Goal: Task Accomplishment & Management: Complete application form

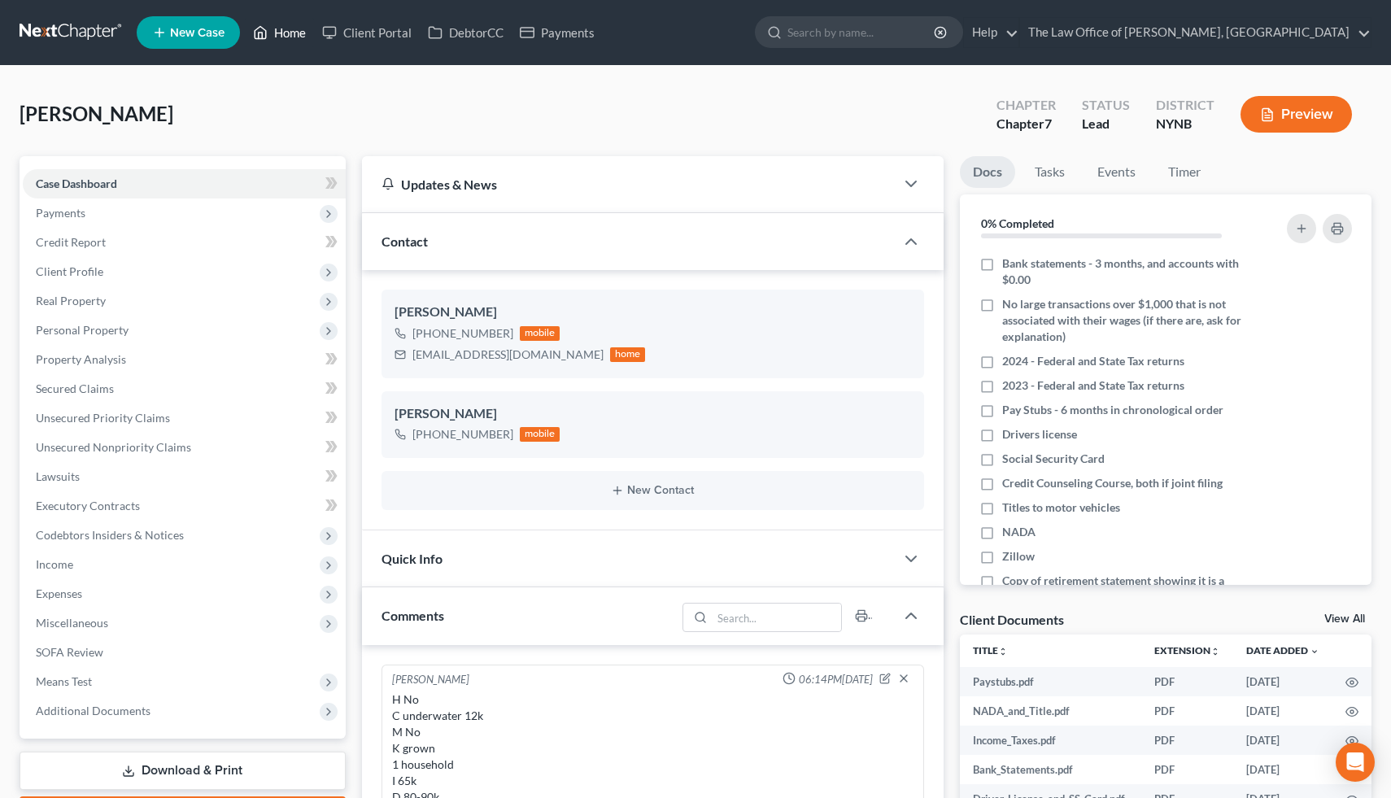
click at [314, 36] on link "Home" at bounding box center [279, 32] width 69 height 29
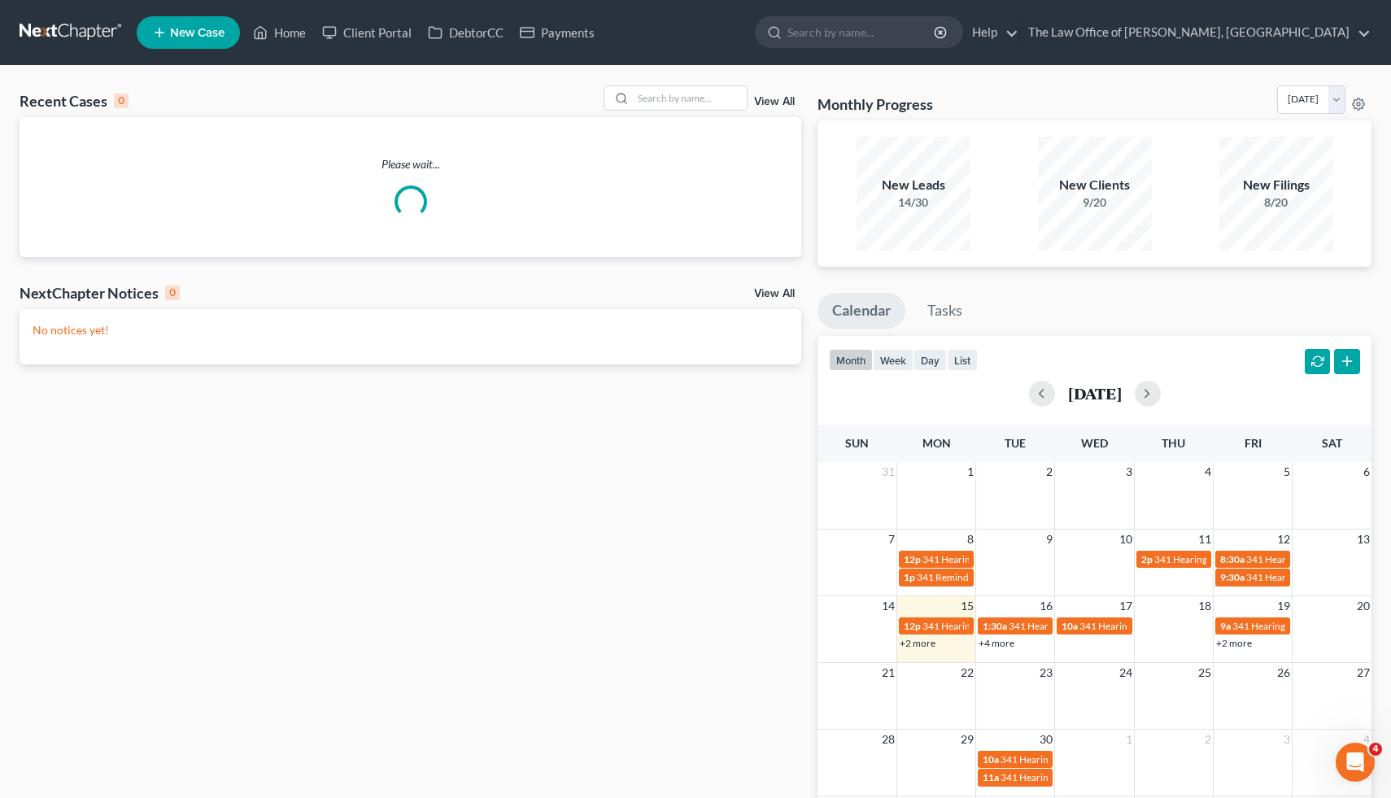
click at [189, 27] on span "New Case" at bounding box center [197, 33] width 55 height 12
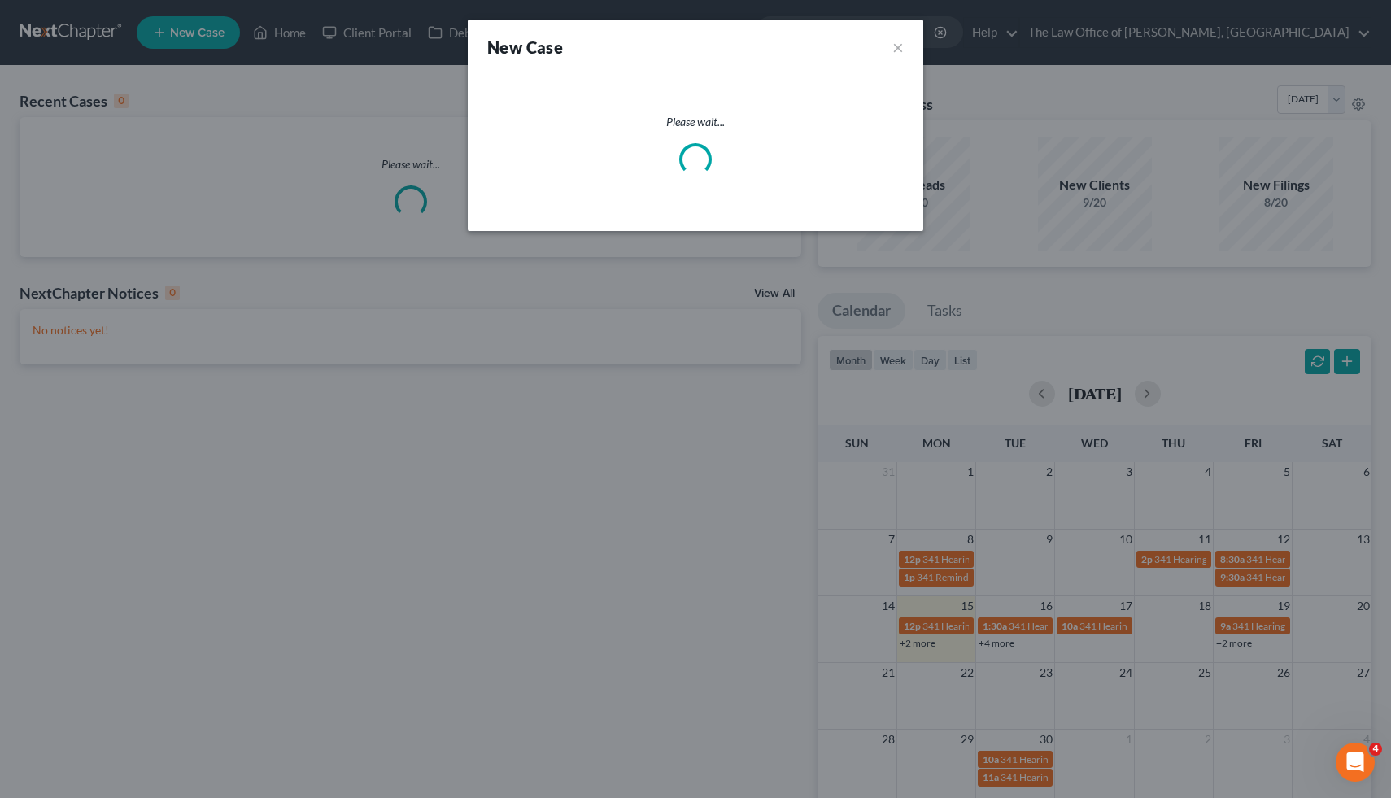
select select "54"
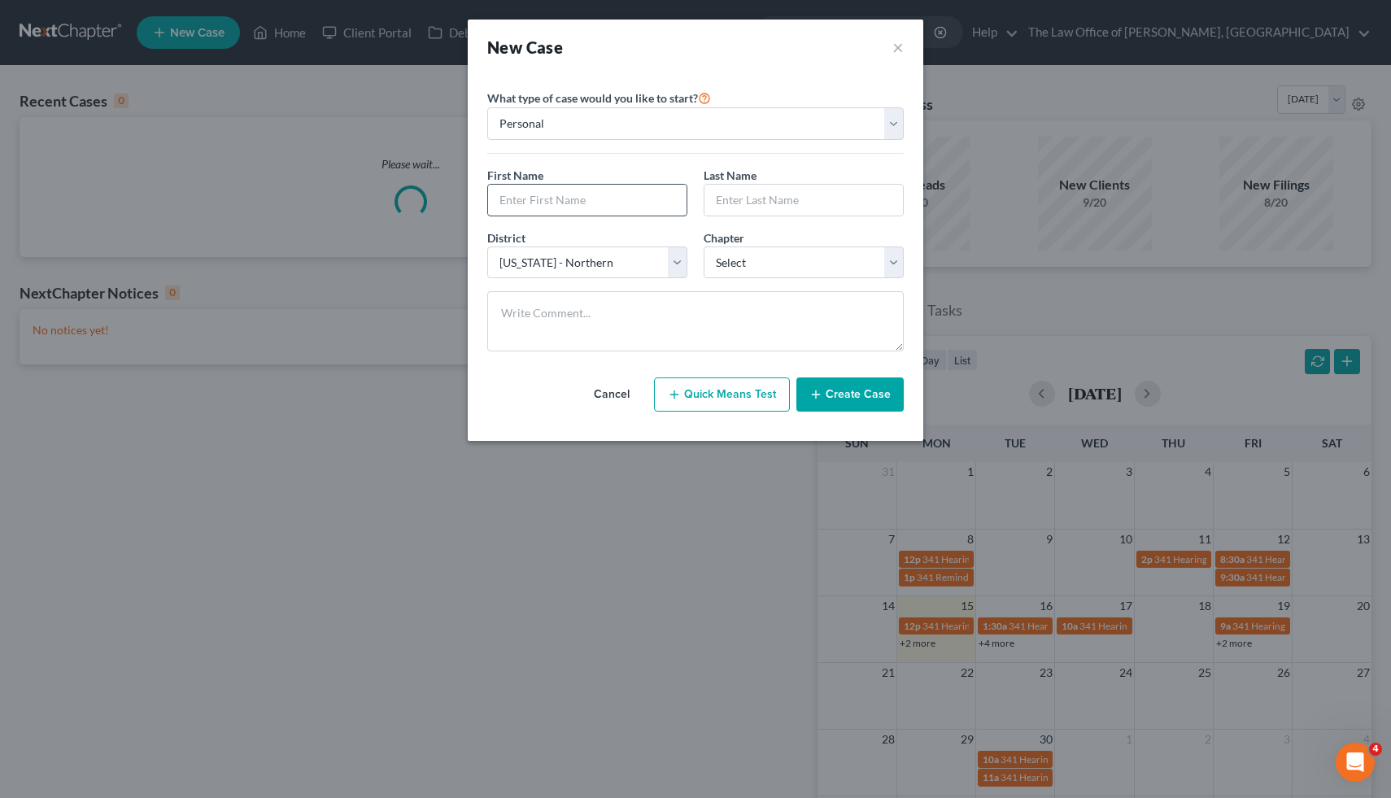
click at [556, 207] on input "text" at bounding box center [587, 200] width 198 height 31
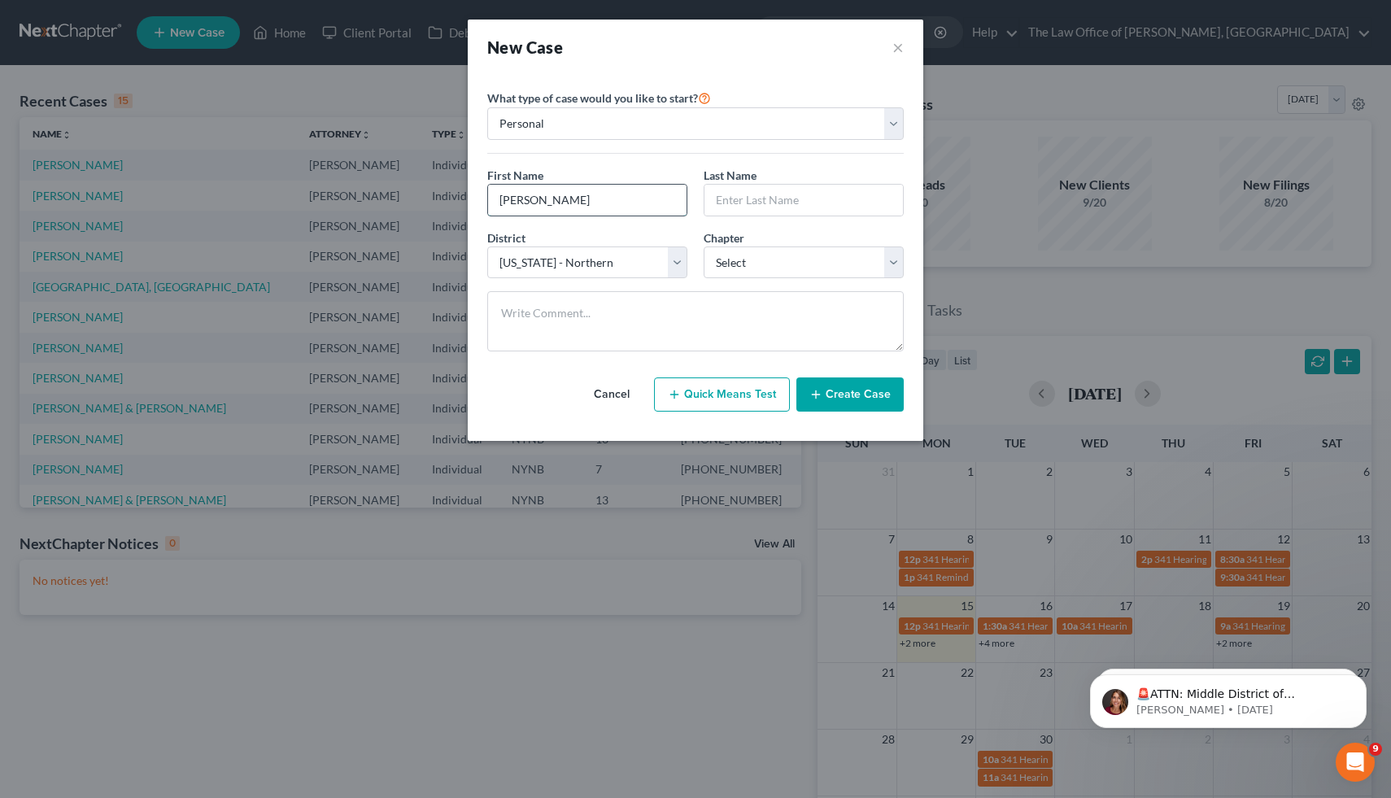
type input "[PERSON_NAME]"
click at [737, 272] on select "Select 7 11 12 13" at bounding box center [804, 262] width 200 height 33
select select "0"
click at [704, 246] on select "Select 7 11 12 13" at bounding box center [804, 262] width 200 height 33
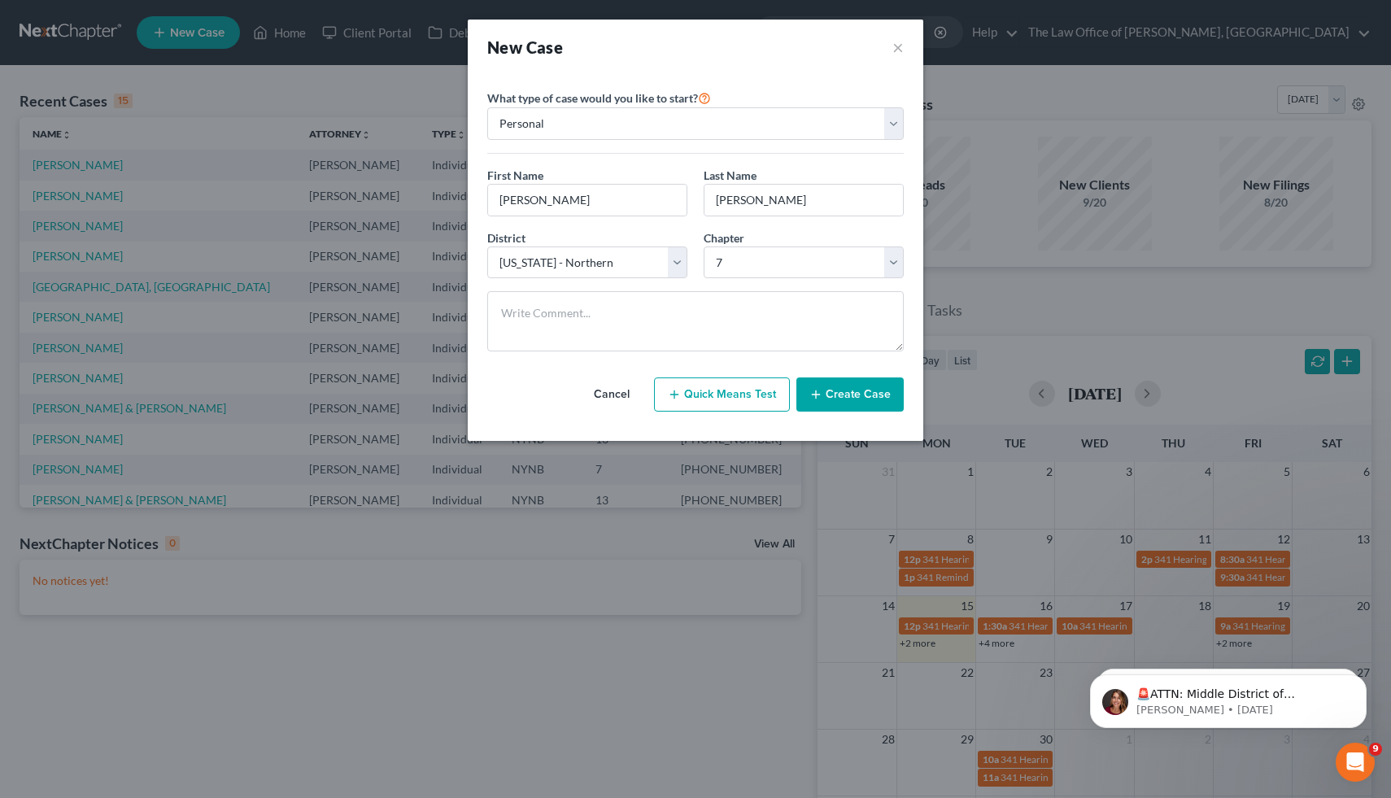
click at [840, 399] on button "Create Case" at bounding box center [849, 394] width 107 height 34
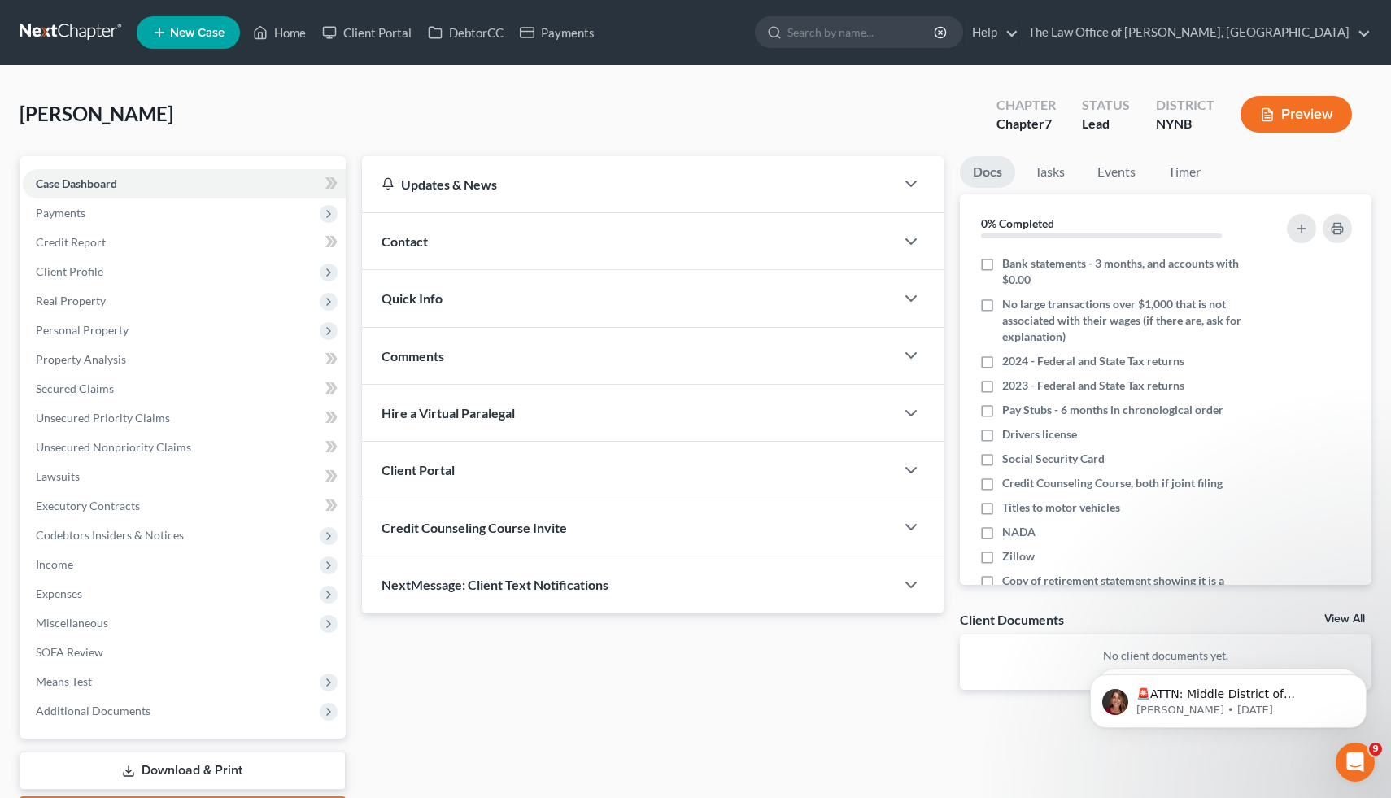
click at [455, 238] on div "Contact" at bounding box center [629, 241] width 534 height 56
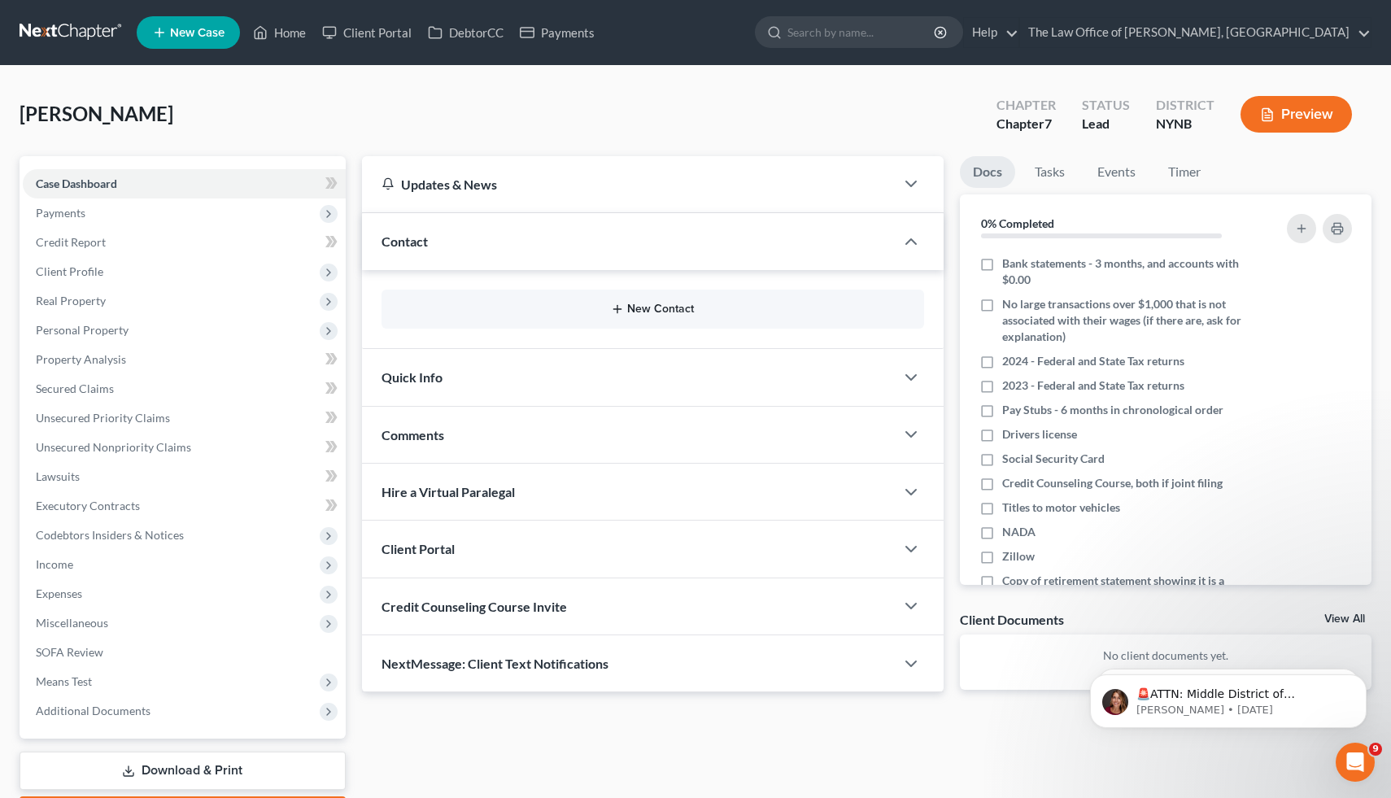
click at [638, 303] on button "New Contact" at bounding box center [653, 309] width 517 height 13
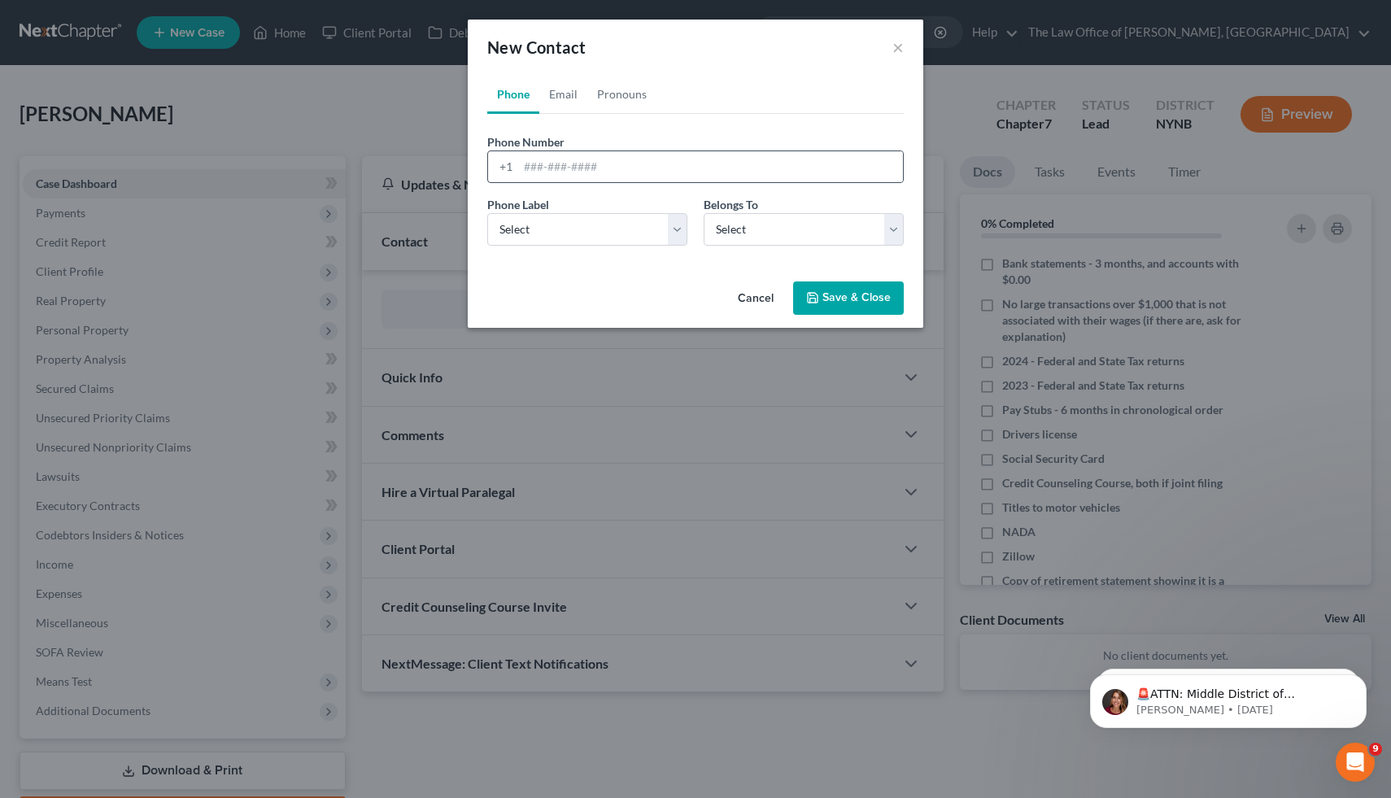
click at [709, 182] on div "+1" at bounding box center [695, 166] width 416 height 33
click at [672, 163] on input "tel" at bounding box center [710, 166] width 385 height 31
paste input "[PHONE_NUMBER]"
click at [524, 169] on input "[PHONE_NUMBER]" at bounding box center [710, 166] width 385 height 31
type input "[PHONE_NUMBER]"
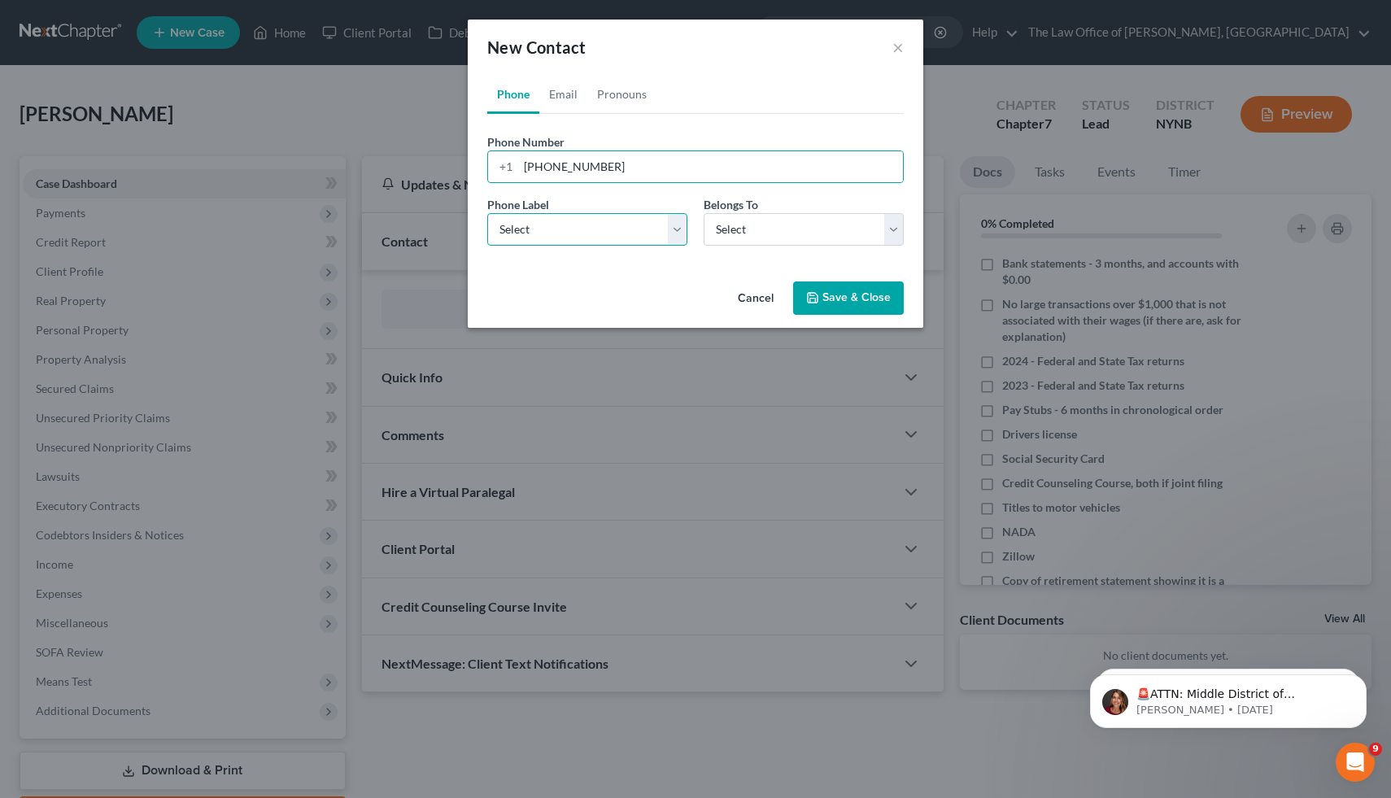
click at [582, 219] on select "Select Mobile Home Work Other" at bounding box center [587, 229] width 200 height 33
select select "0"
click at [487, 213] on select "Select Mobile Home Work Other" at bounding box center [587, 229] width 200 height 33
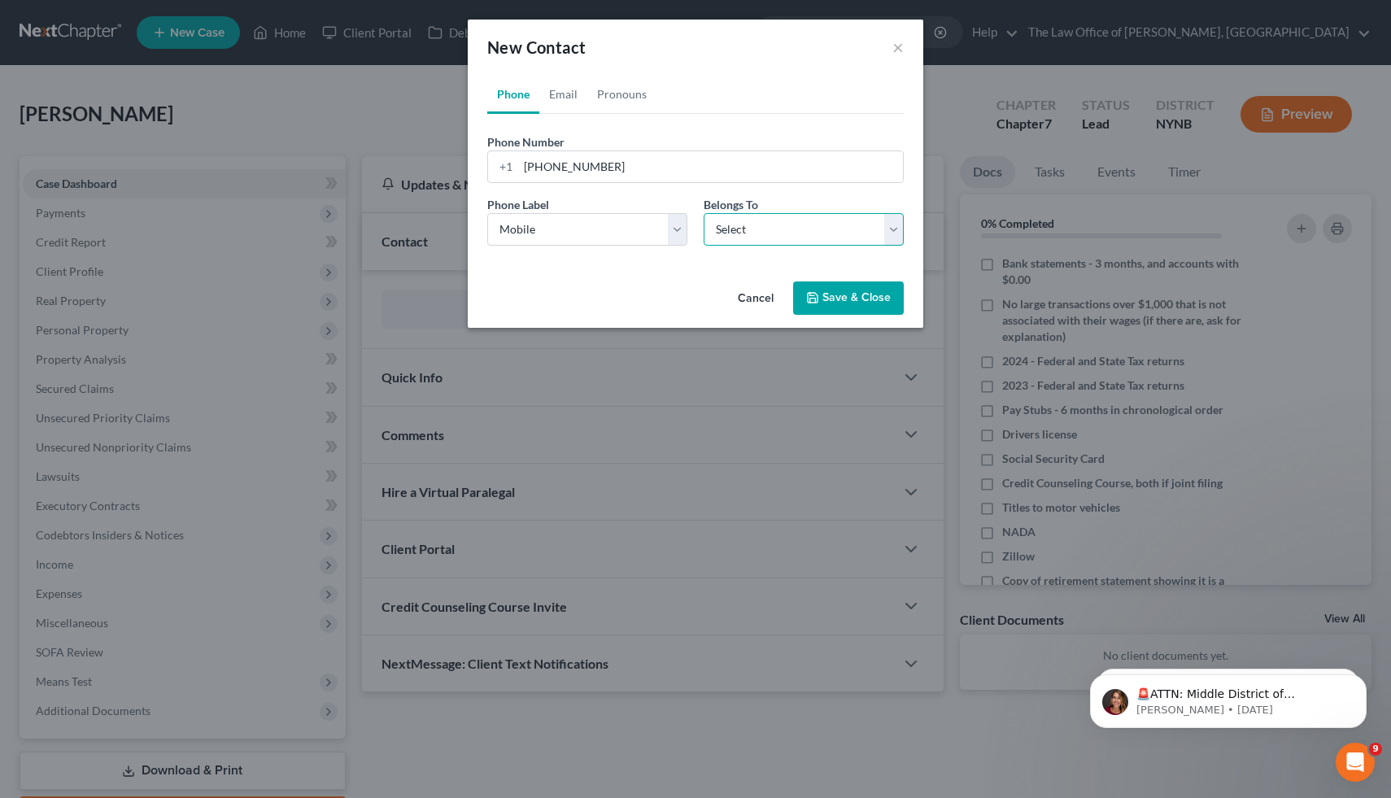
click at [758, 213] on select "Select Client Other" at bounding box center [804, 229] width 200 height 33
select select "0"
click at [704, 213] on select "Select Client Other" at bounding box center [804, 229] width 200 height 33
select select "0"
click at [543, 92] on link "Email" at bounding box center [563, 94] width 48 height 39
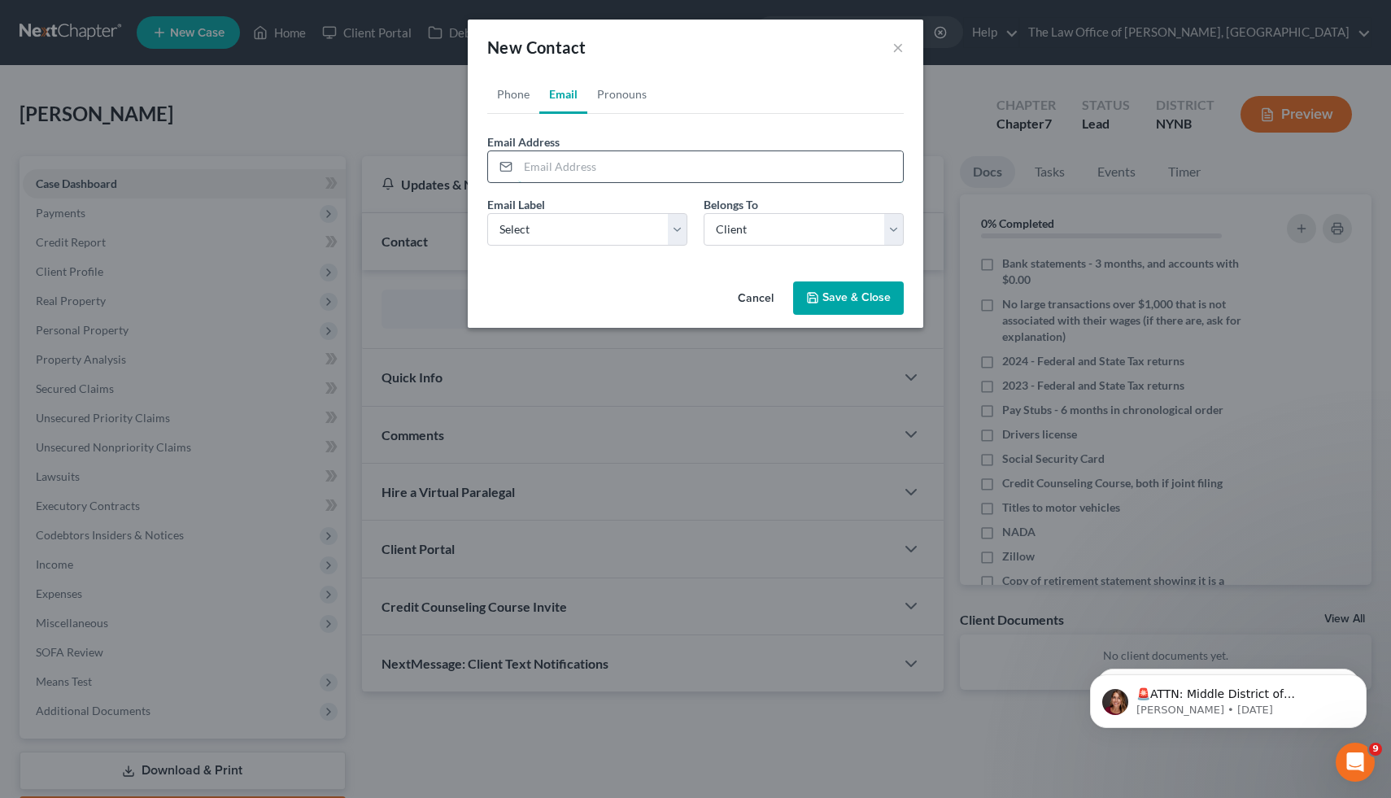
click at [739, 165] on input "email" at bounding box center [710, 166] width 385 height 31
paste input "[EMAIL_ADDRESS][DOMAIN_NAME]"
type input "[EMAIL_ADDRESS][DOMAIN_NAME]"
click at [596, 255] on div "Email Label Select Home Work Other Belongs To * Select Client Other" at bounding box center [695, 227] width 433 height 63
click at [596, 244] on select "Select Home Work Other" at bounding box center [587, 229] width 200 height 33
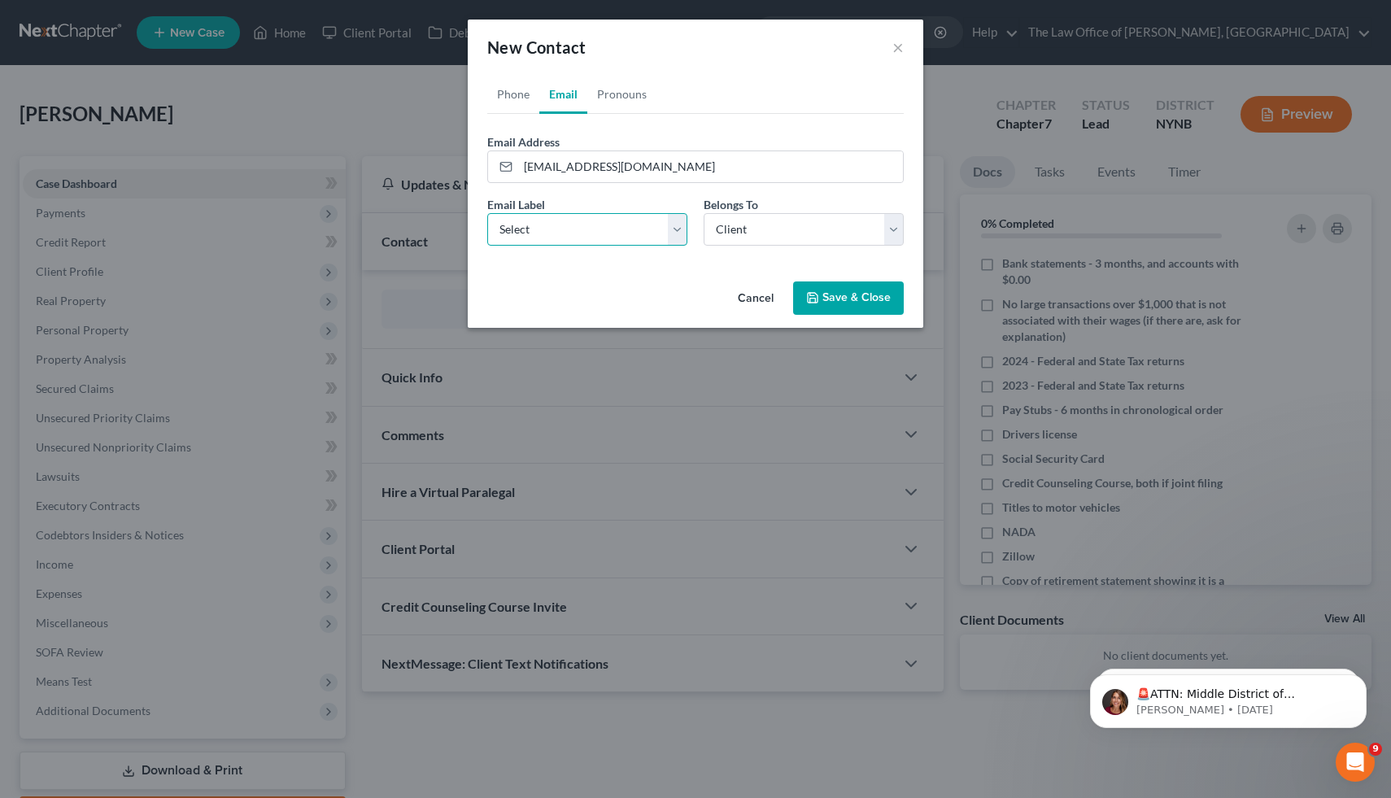
select select "0"
click at [487, 213] on select "Select Home Work Other" at bounding box center [587, 229] width 200 height 33
click at [848, 289] on button "Save & Close" at bounding box center [848, 298] width 111 height 34
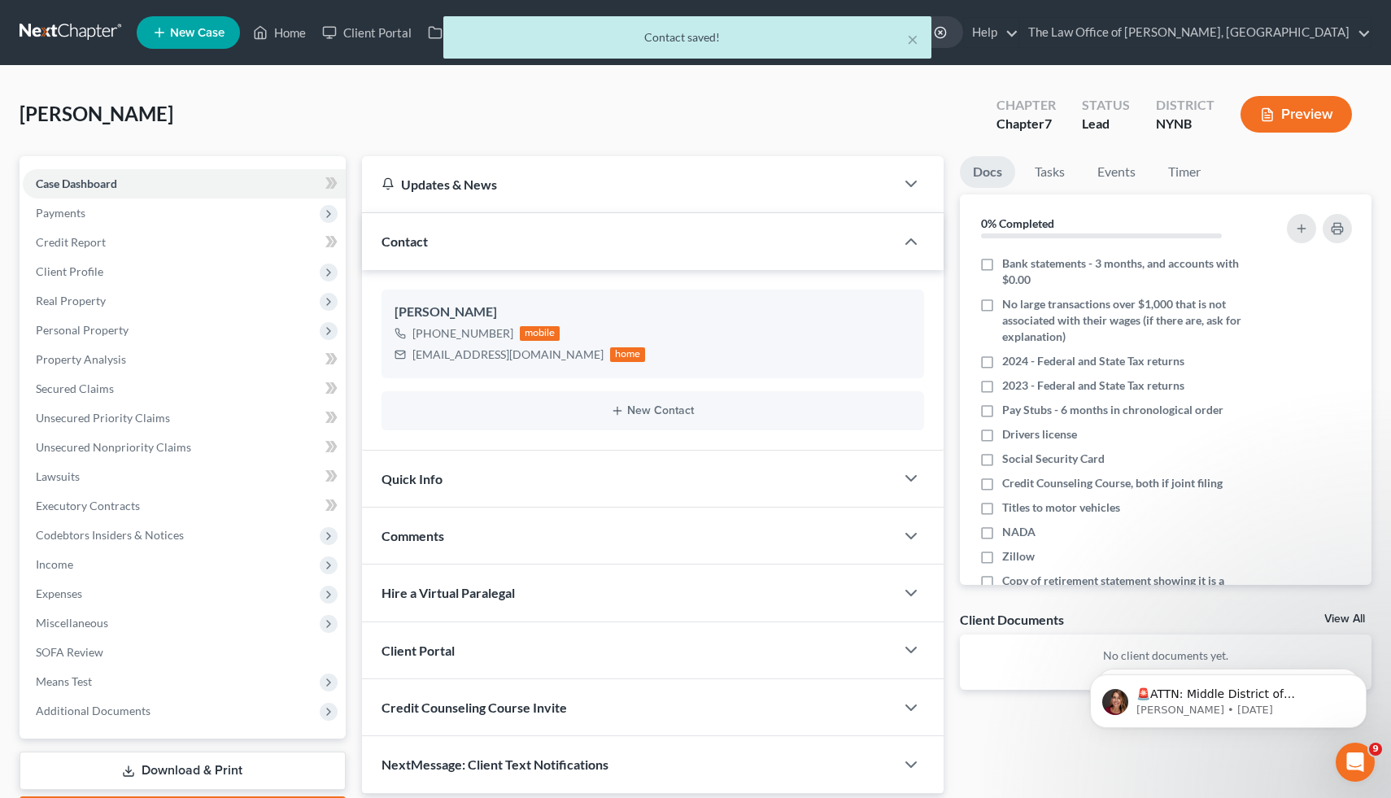
scroll to position [94, 0]
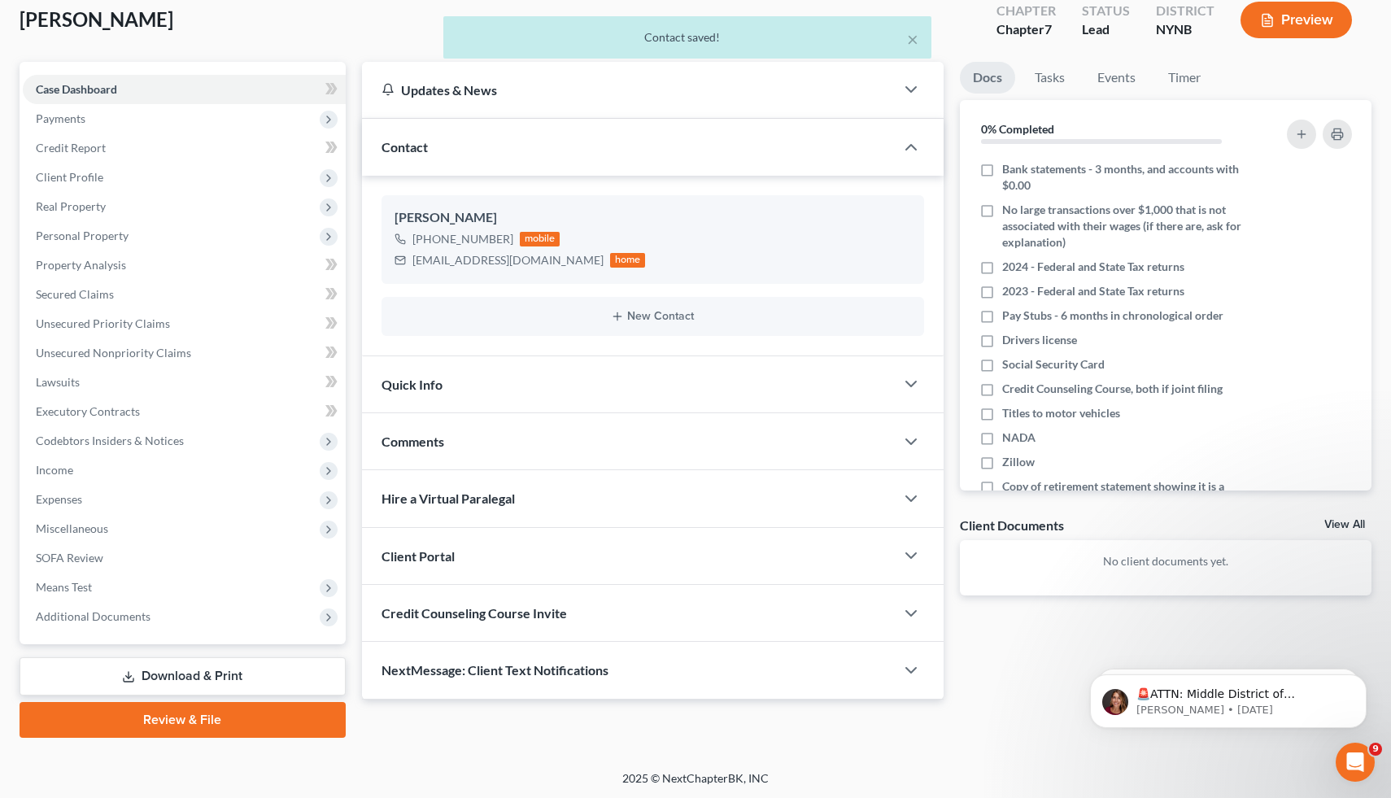
click at [458, 451] on div "Comments" at bounding box center [629, 441] width 534 height 56
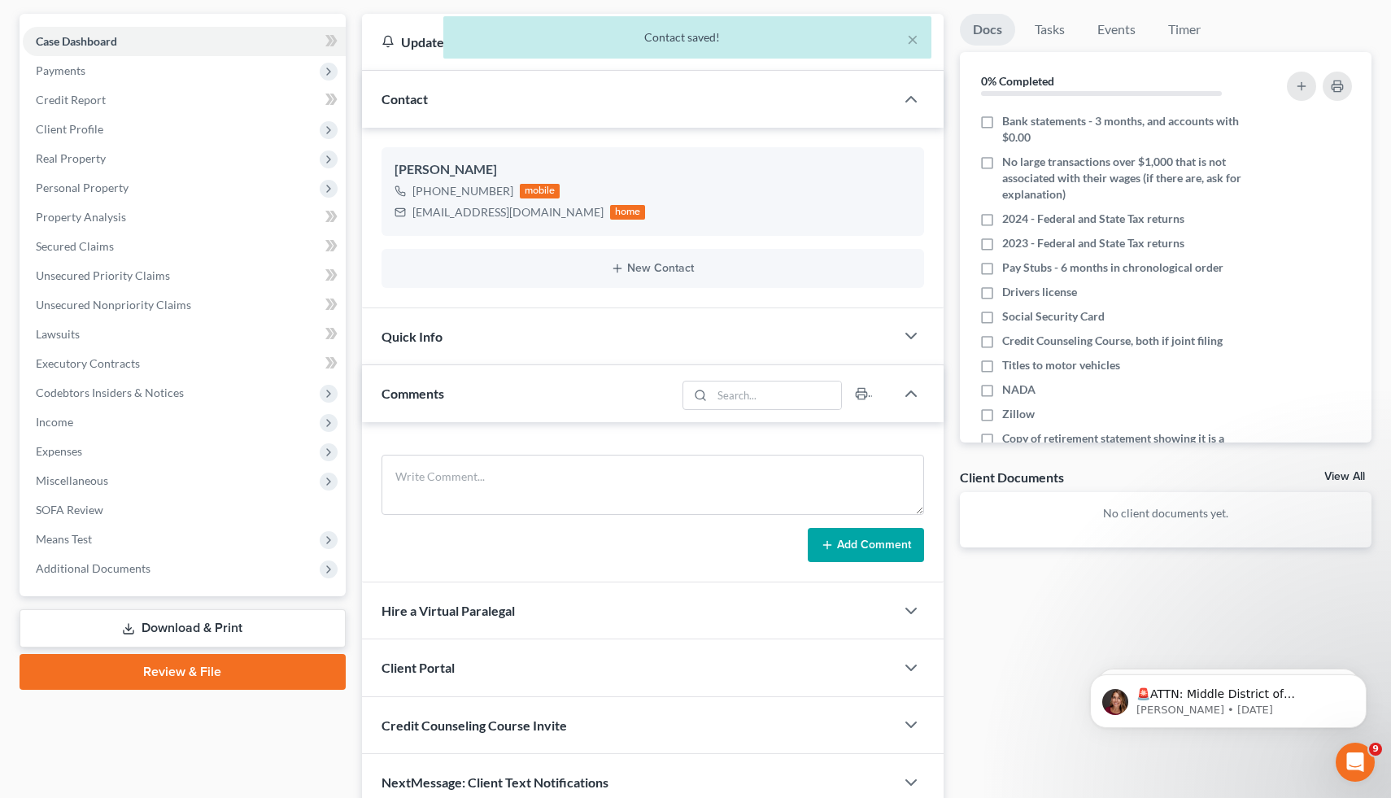
scroll to position [216, 0]
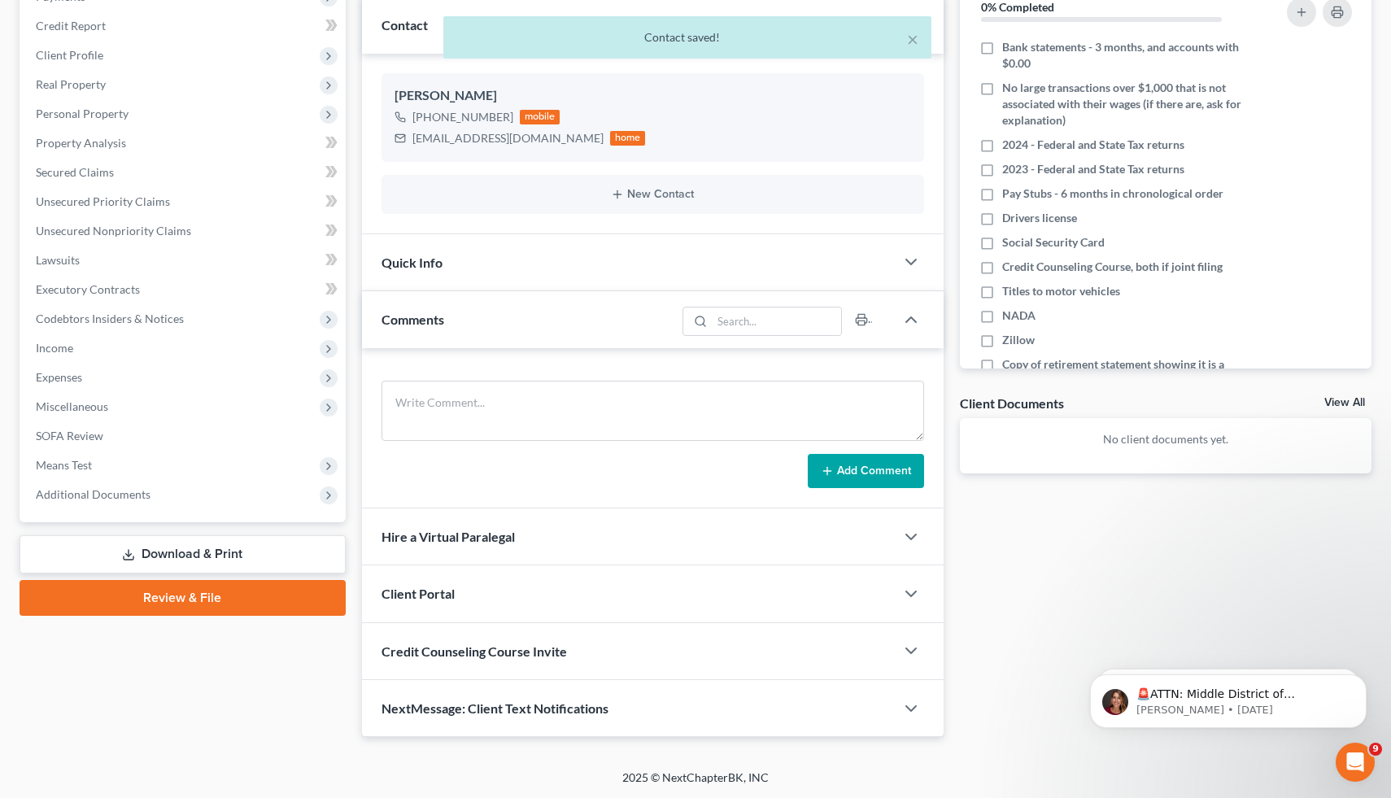
click at [415, 599] on span "Client Portal" at bounding box center [418, 593] width 73 height 15
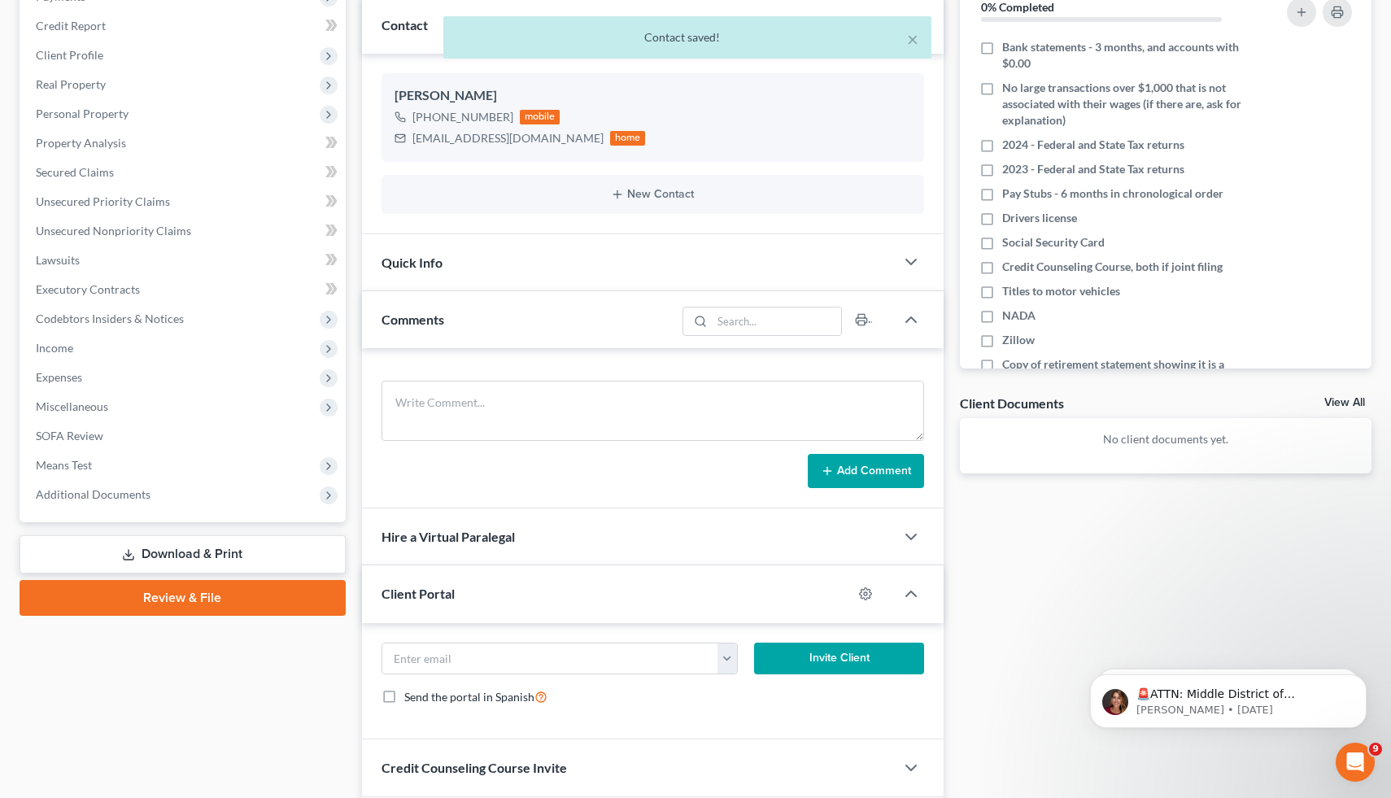
click at [471, 678] on form "[EMAIL_ADDRESS][DOMAIN_NAME] Invite Client Send the portal in Spanish" at bounding box center [653, 681] width 560 height 77
click at [441, 652] on input "email" at bounding box center [550, 658] width 336 height 31
paste input "[EMAIL_ADDRESS][DOMAIN_NAME]"
type input "[EMAIL_ADDRESS][DOMAIN_NAME]"
click button "Invite Client" at bounding box center [839, 659] width 170 height 33
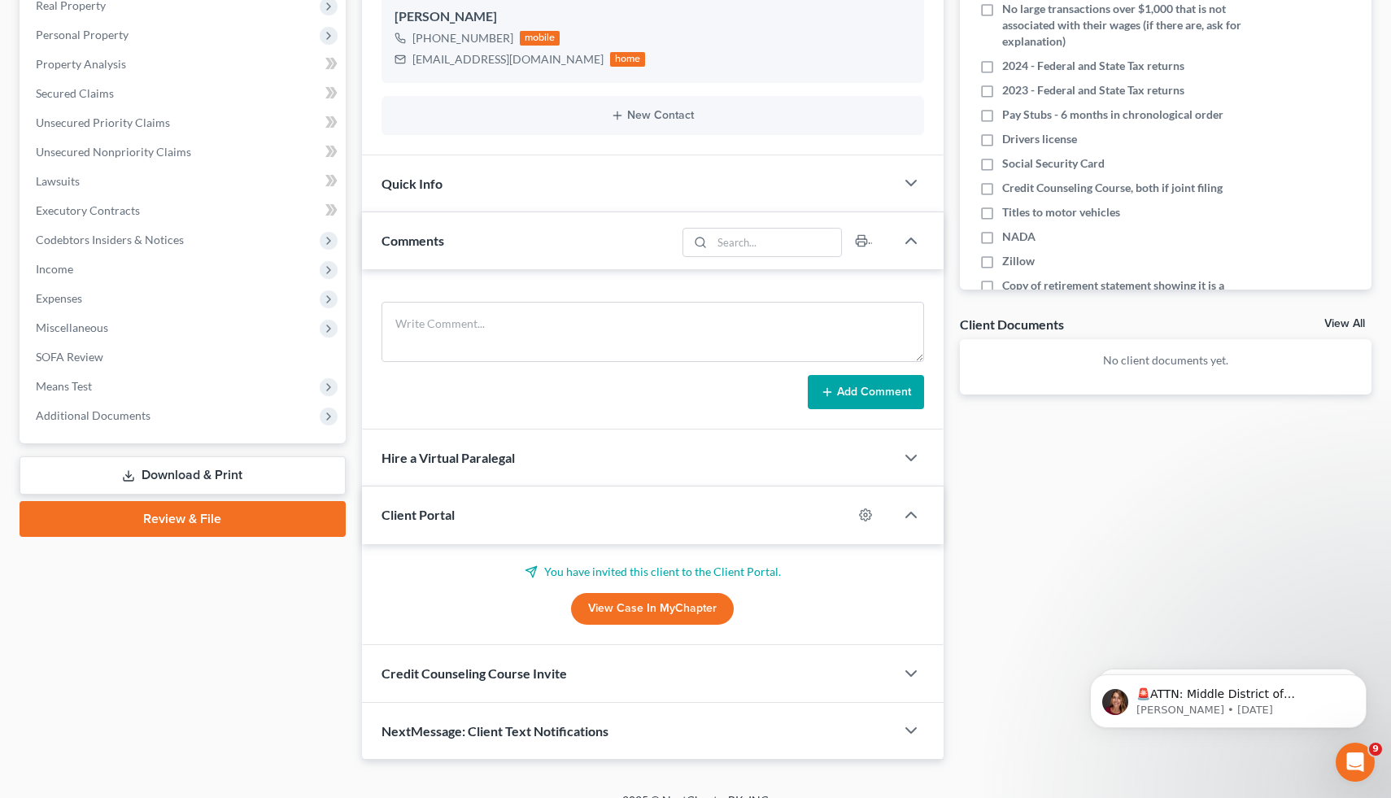
scroll to position [318, 0]
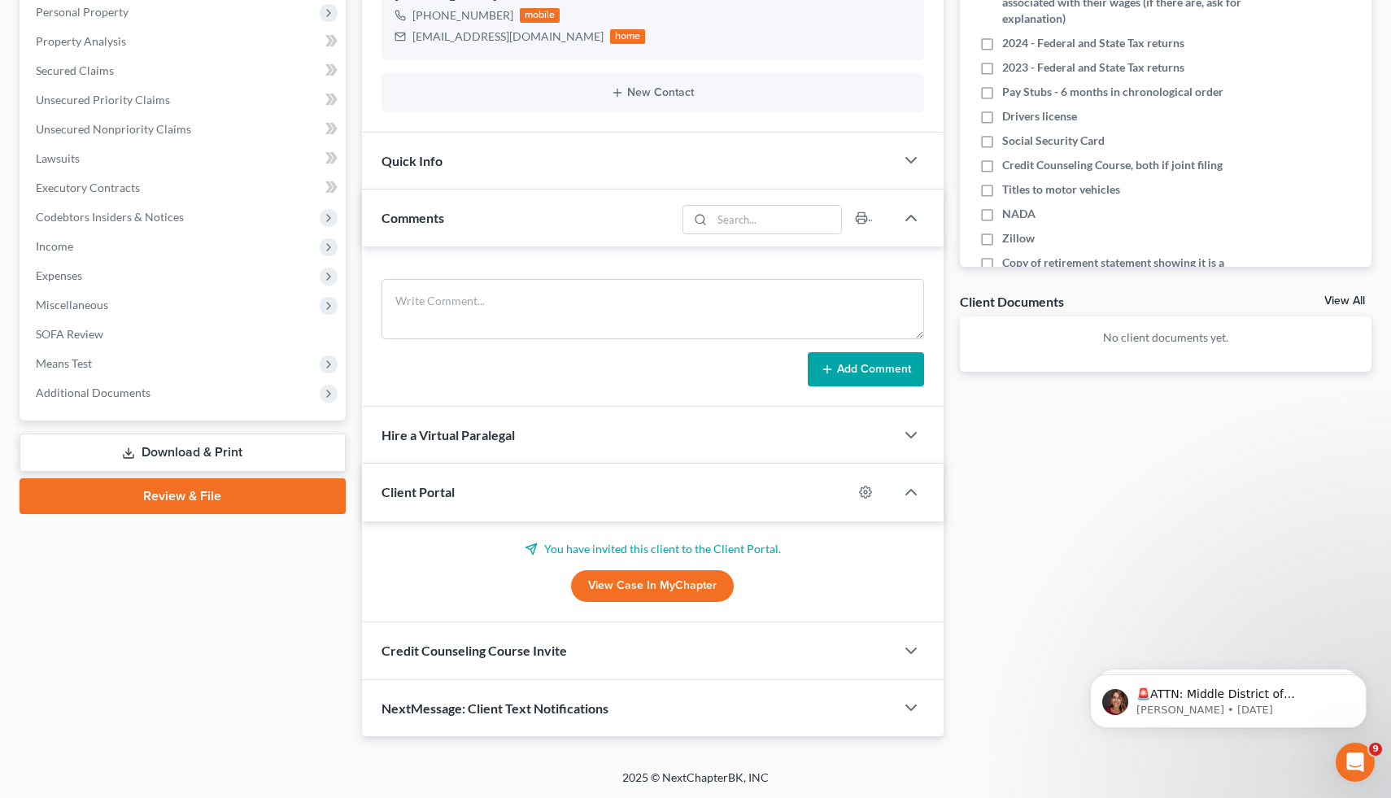
click at [418, 661] on div "Credit Counseling Course Invite" at bounding box center [629, 650] width 534 height 56
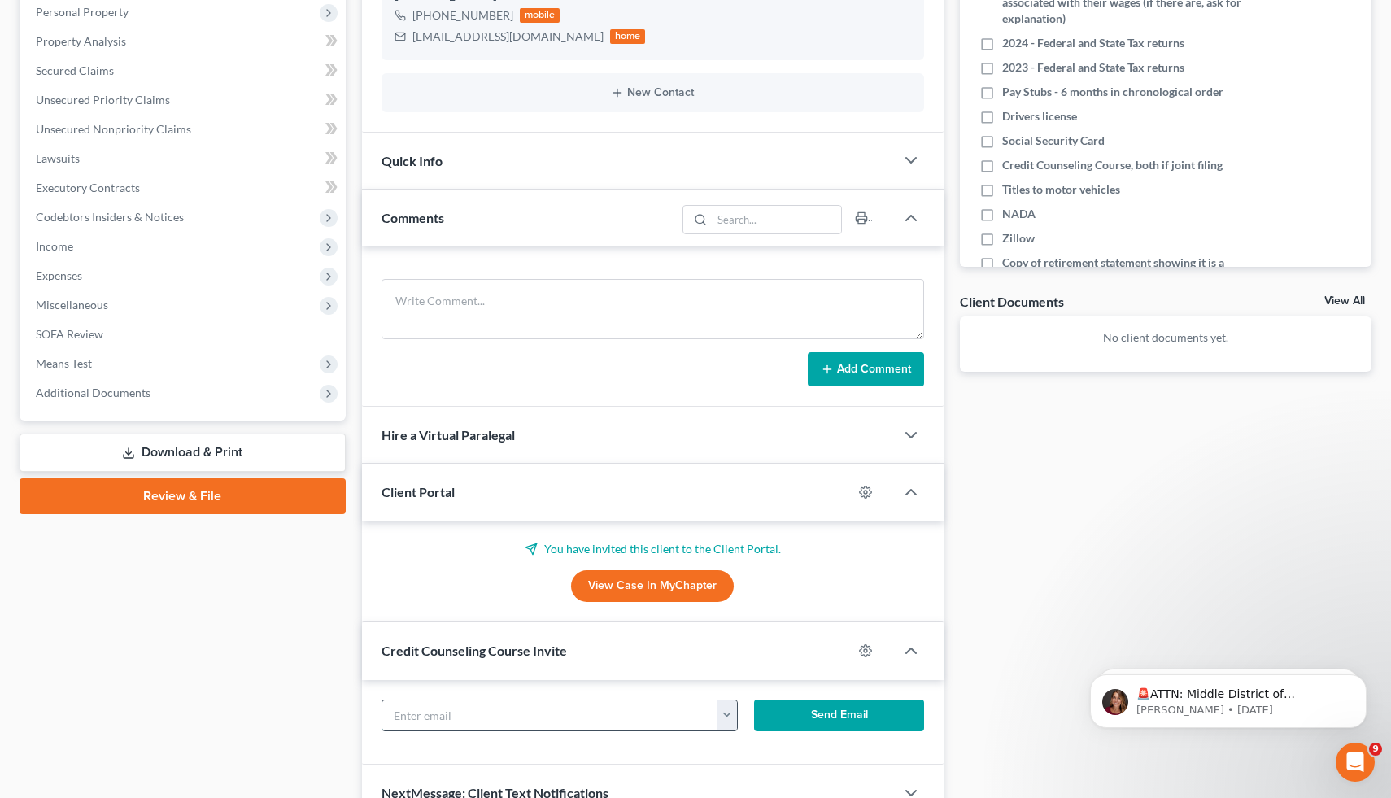
click at [449, 709] on input "text" at bounding box center [550, 715] width 336 height 31
paste input "[EMAIL_ADDRESS][DOMAIN_NAME]"
type input "[EMAIL_ADDRESS][DOMAIN_NAME]"
click button "Send Email" at bounding box center [839, 716] width 170 height 33
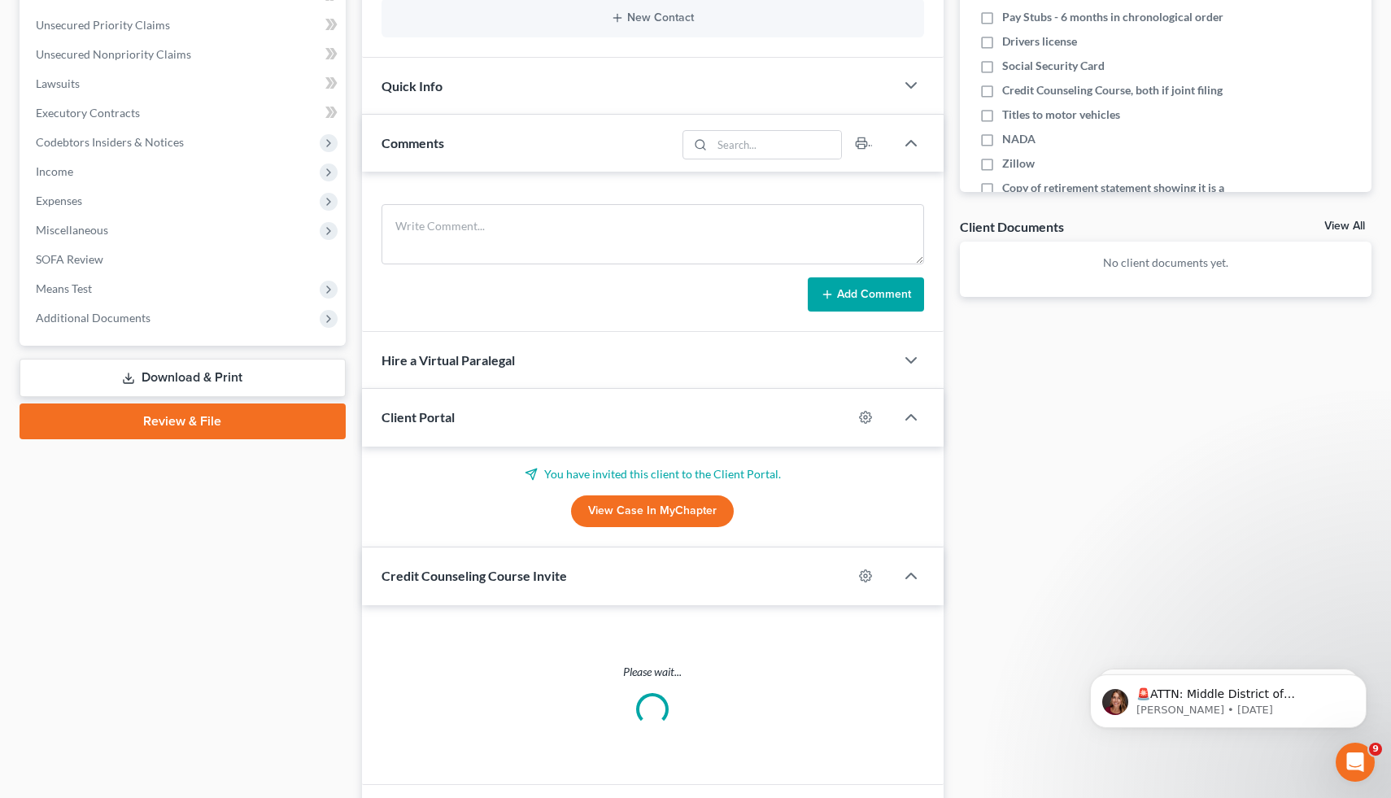
scroll to position [419, 0]
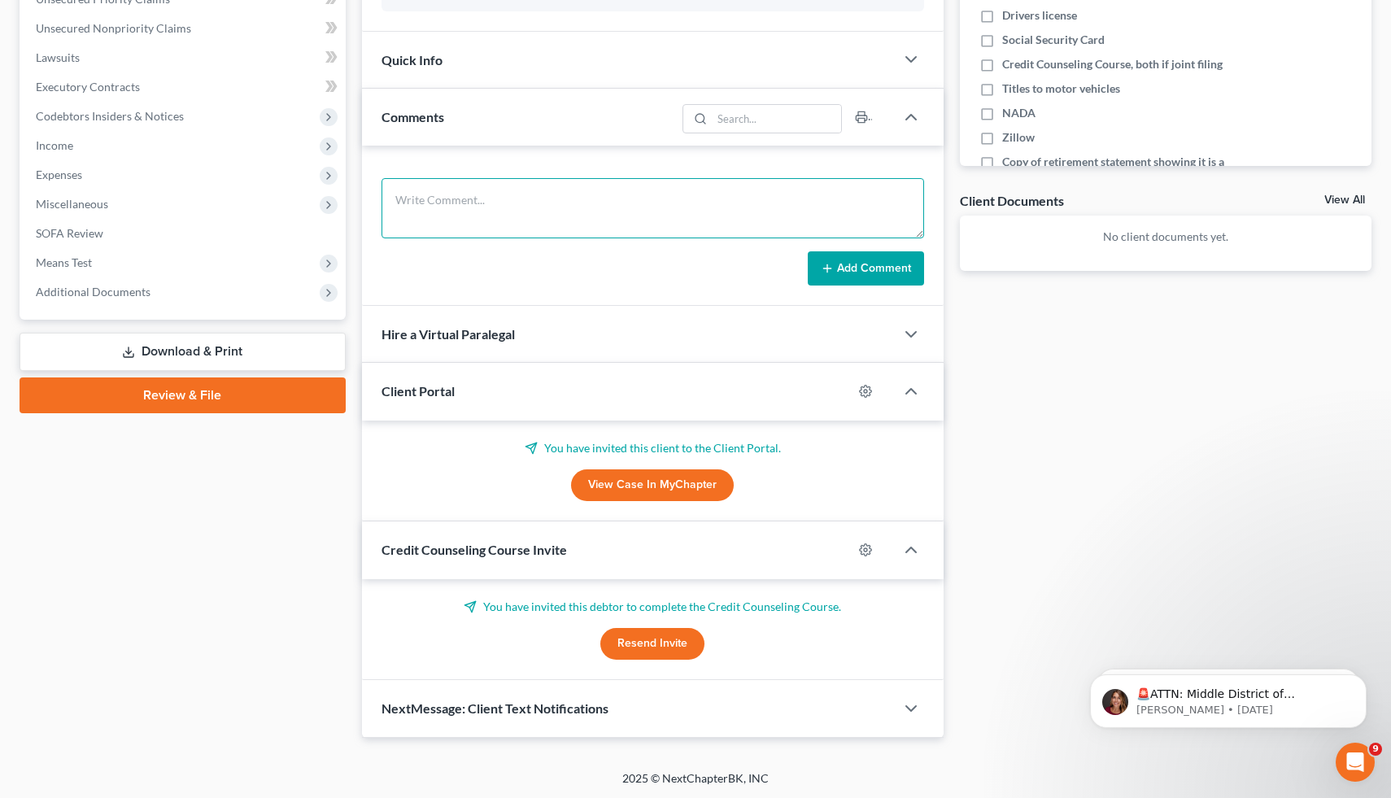
click at [474, 216] on textarea at bounding box center [653, 208] width 543 height 60
paste textarea "H no C no M no K no I 4k month D none just tax Prior unsure [EMAIL_ADDRESS][DOM…"
type textarea "H no C no M no K no I 4k month D none just tax Prior unsure [EMAIL_ADDRESS][DOM…"
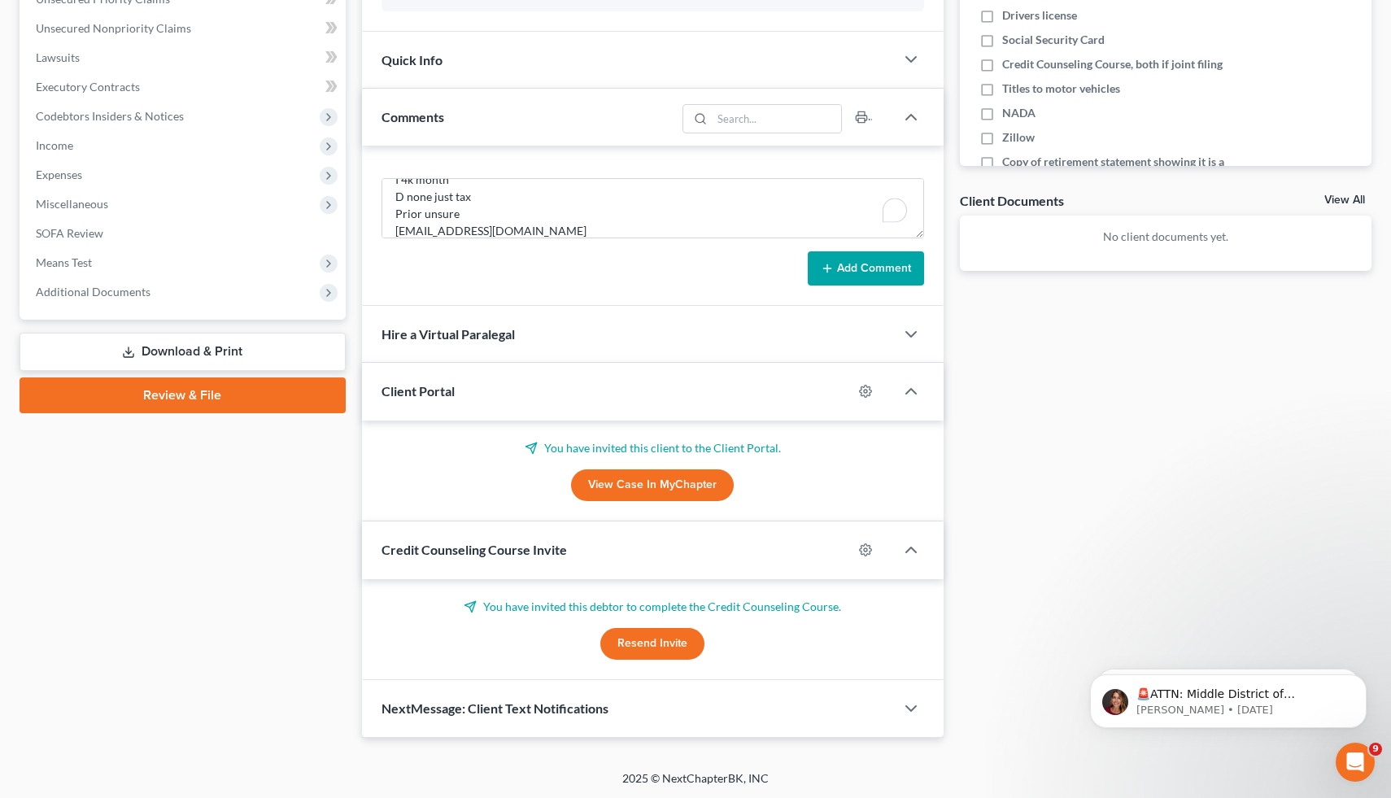
click at [865, 272] on button "Add Comment" at bounding box center [866, 268] width 116 height 34
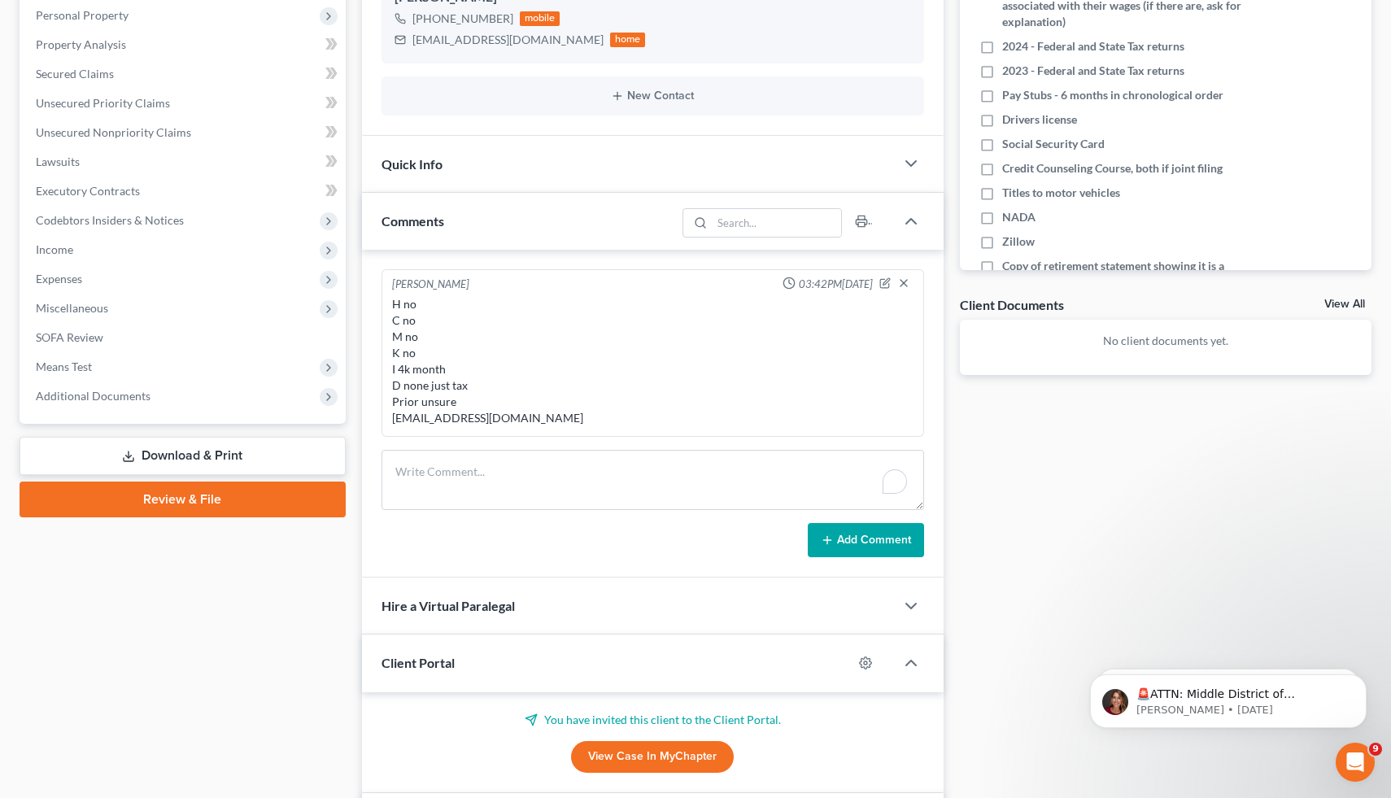
scroll to position [138, 0]
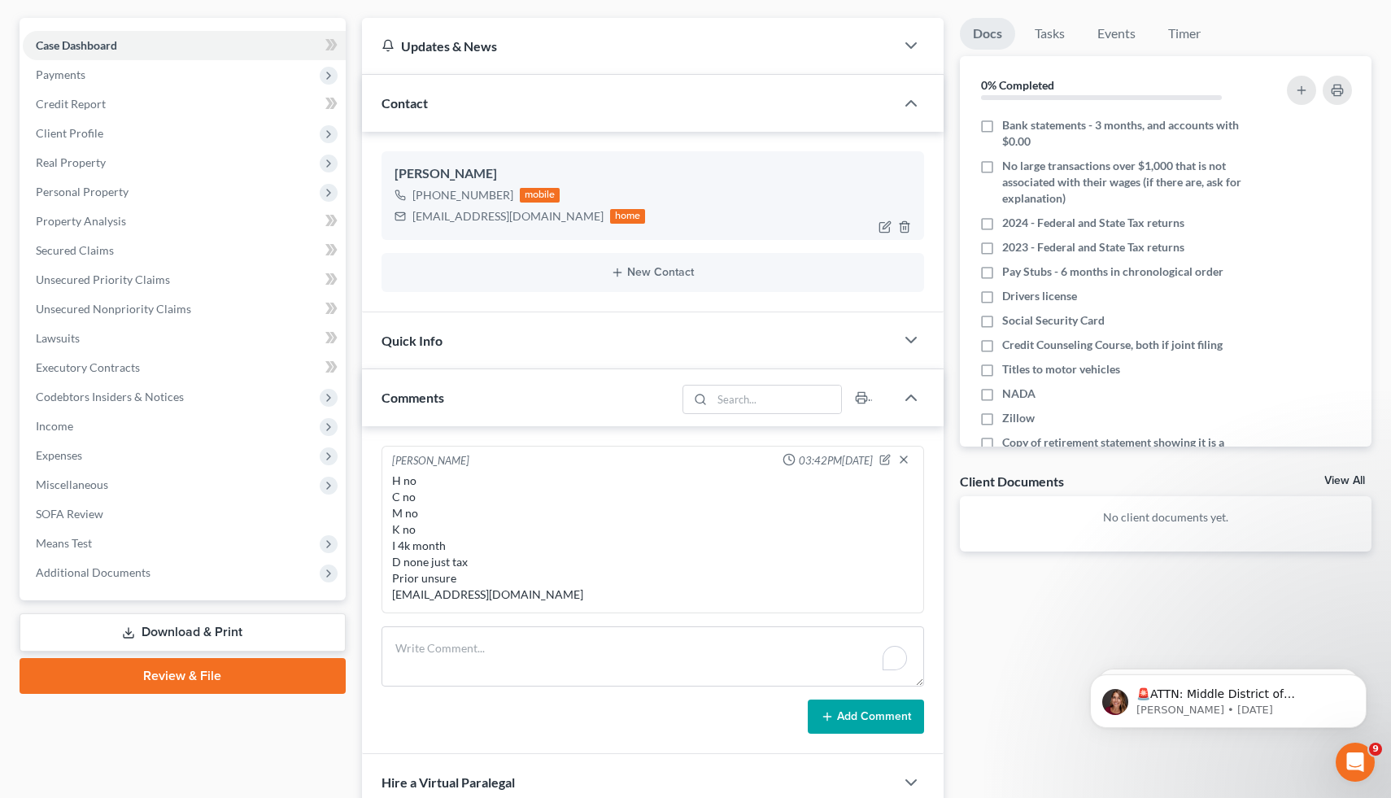
click at [491, 200] on div "[PHONE_NUMBER]" at bounding box center [462, 195] width 101 height 16
drag, startPoint x: 491, startPoint y: 200, endPoint x: 428, endPoint y: 196, distance: 63.6
click at [428, 196] on div "[PHONE_NUMBER]" at bounding box center [462, 195] width 101 height 16
copy div "[PHONE_NUMBER]"
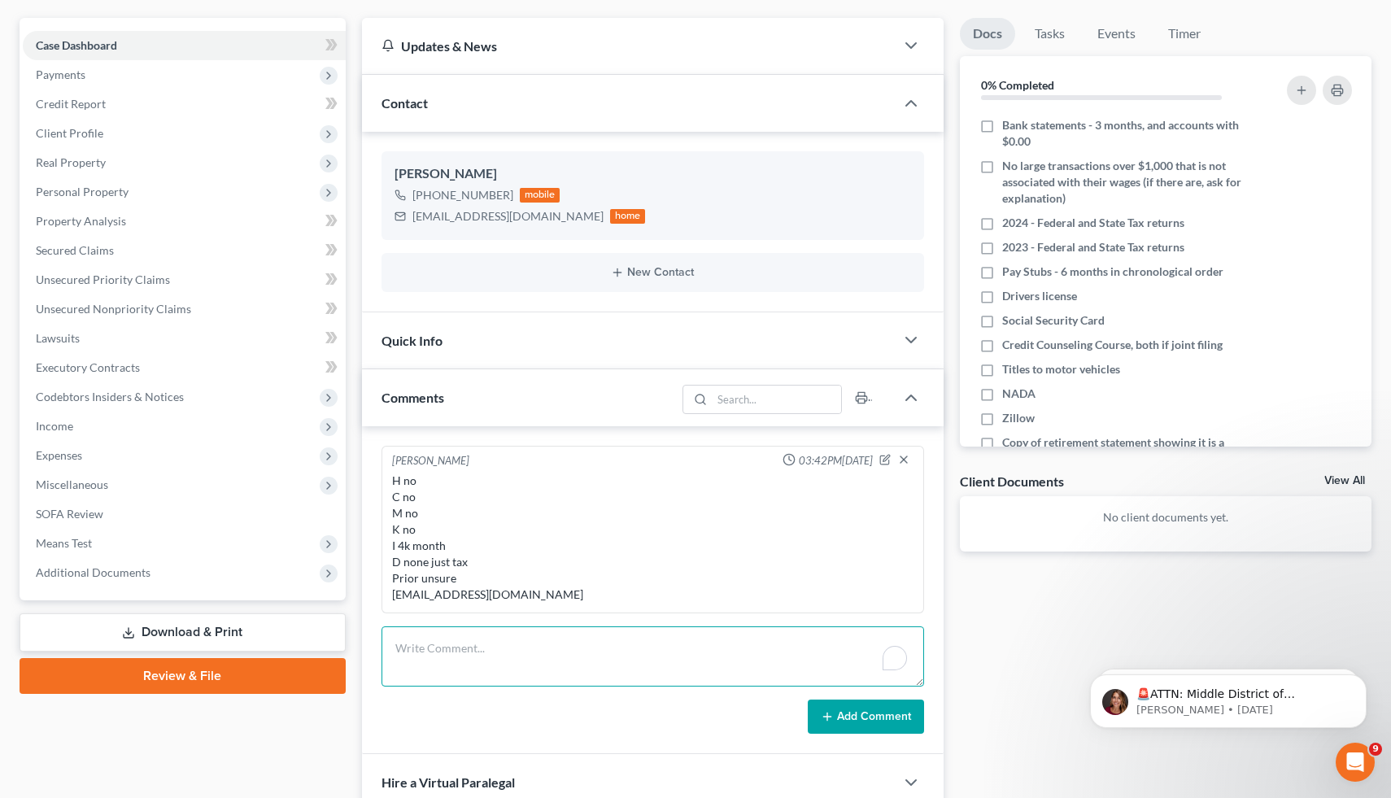
click at [559, 649] on textarea "To enrich screen reader interactions, please activate Accessibility in Grammarl…" at bounding box center [653, 656] width 543 height 60
type textarea "DOES NOT TEXT"
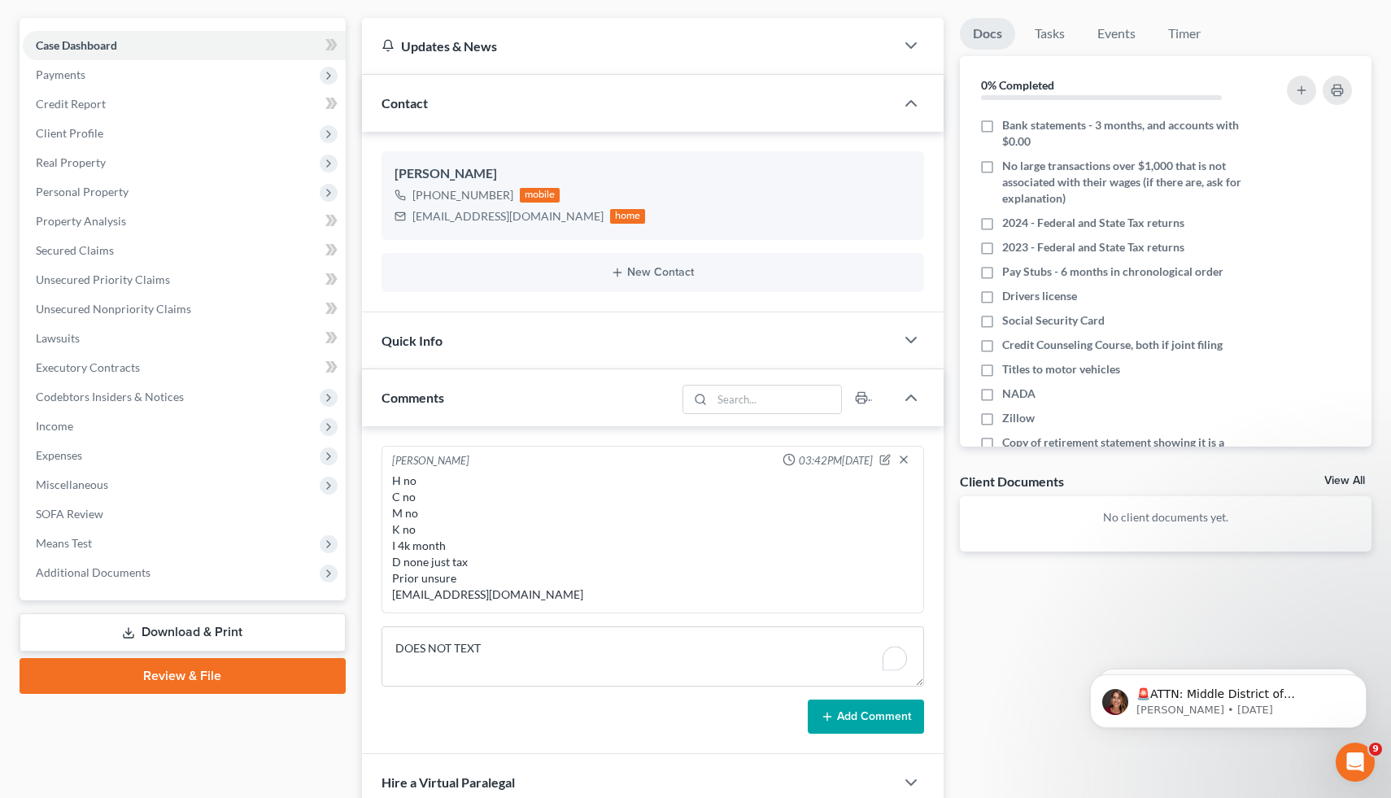
click at [856, 707] on button "Add Comment" at bounding box center [866, 717] width 116 height 34
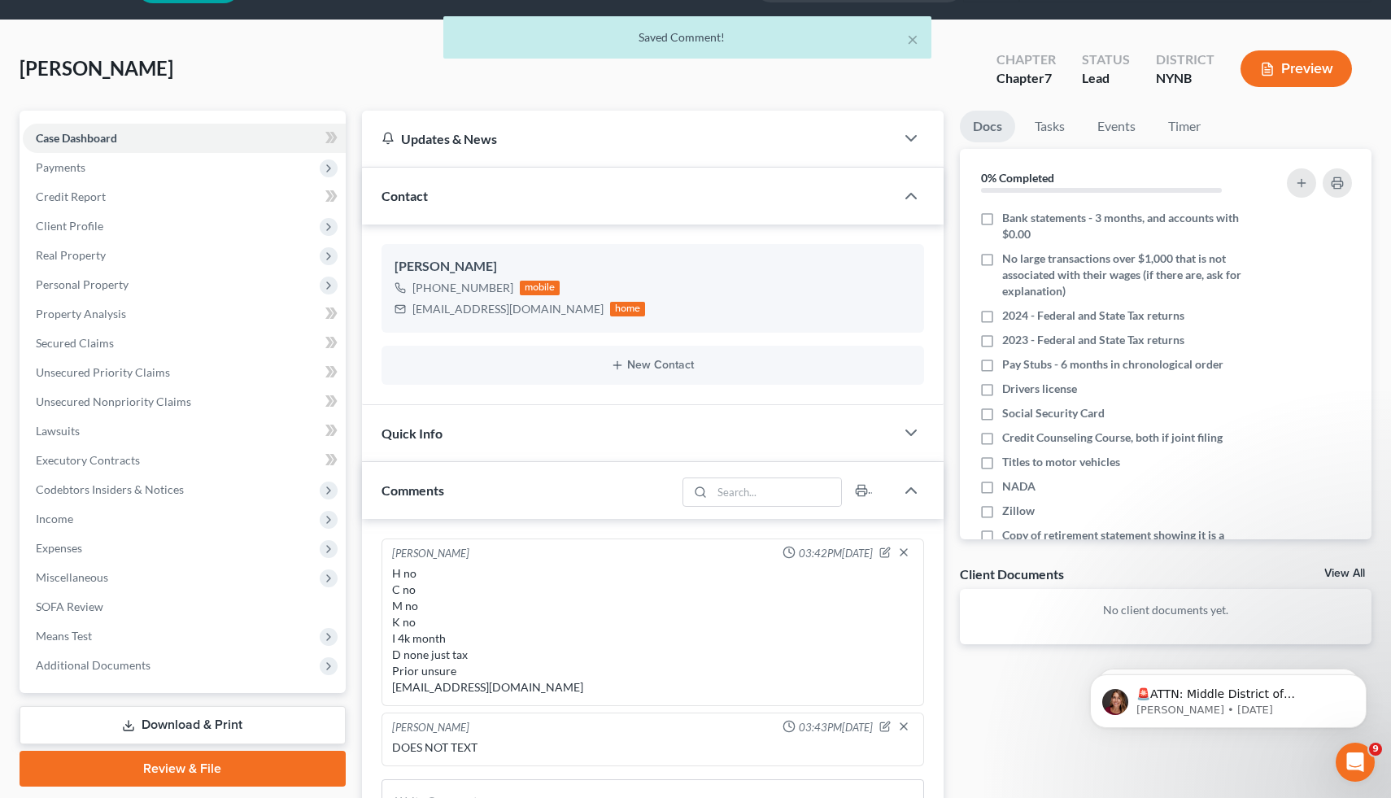
scroll to position [0, 0]
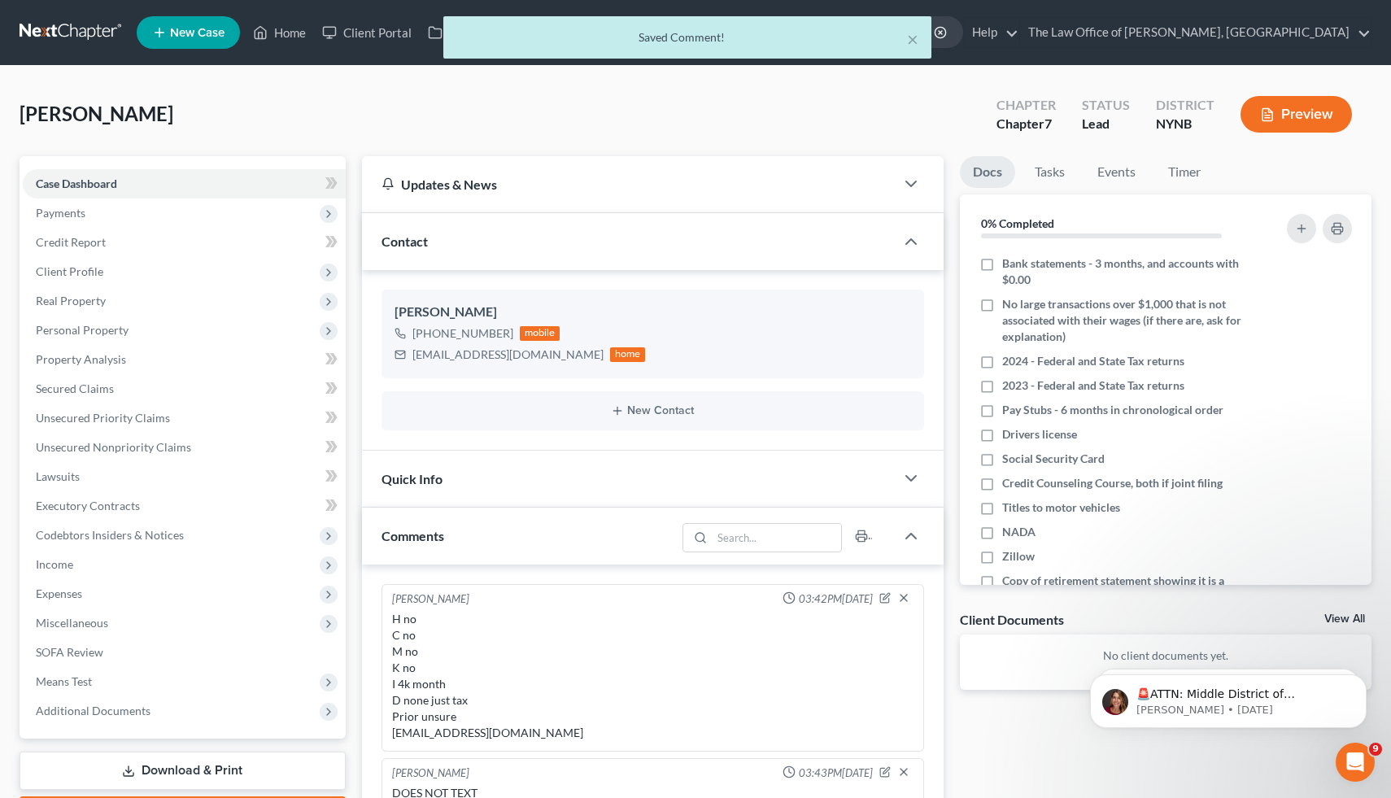
click at [284, 36] on div "× Saved Comment!" at bounding box center [687, 41] width 1391 height 50
click at [911, 37] on button "×" at bounding box center [912, 39] width 11 height 20
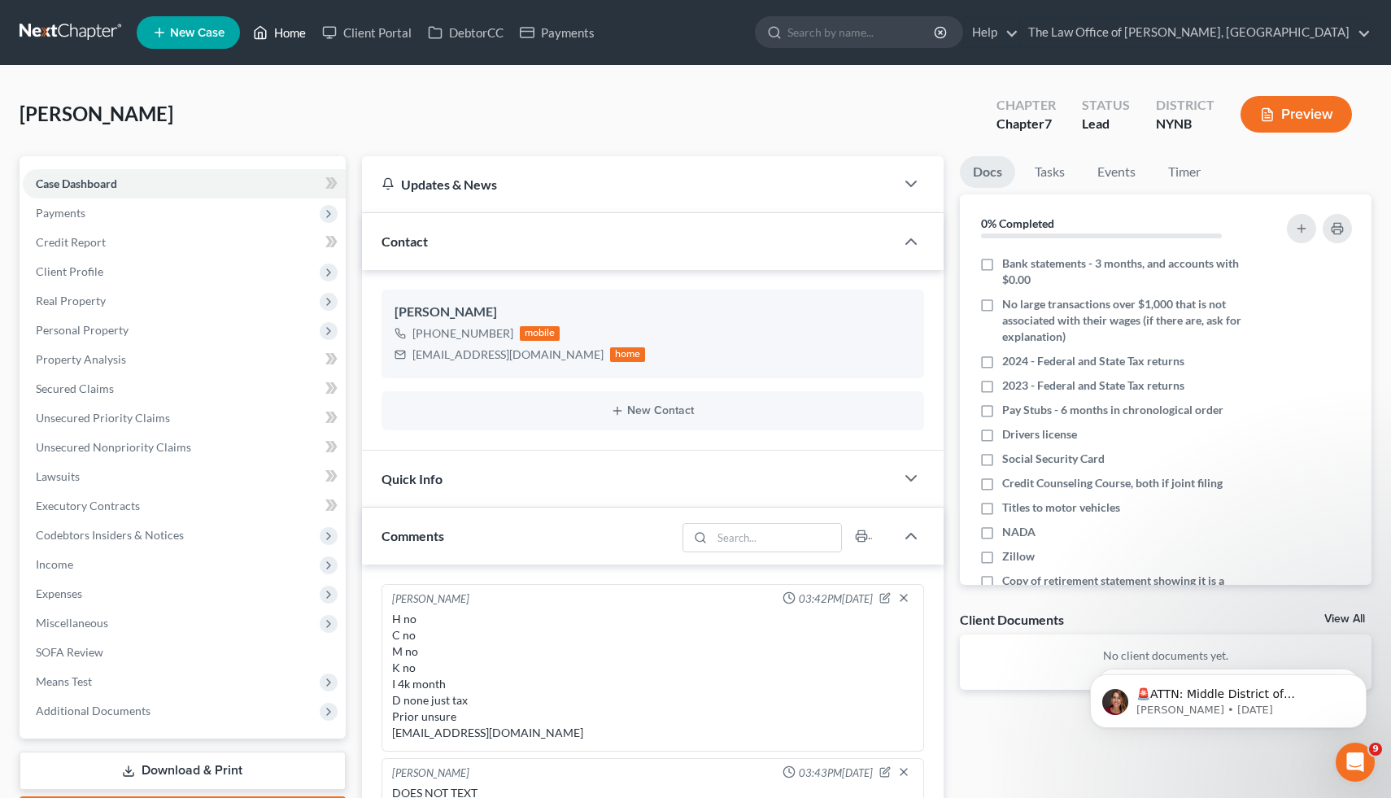
click at [280, 33] on link "Home" at bounding box center [279, 32] width 69 height 29
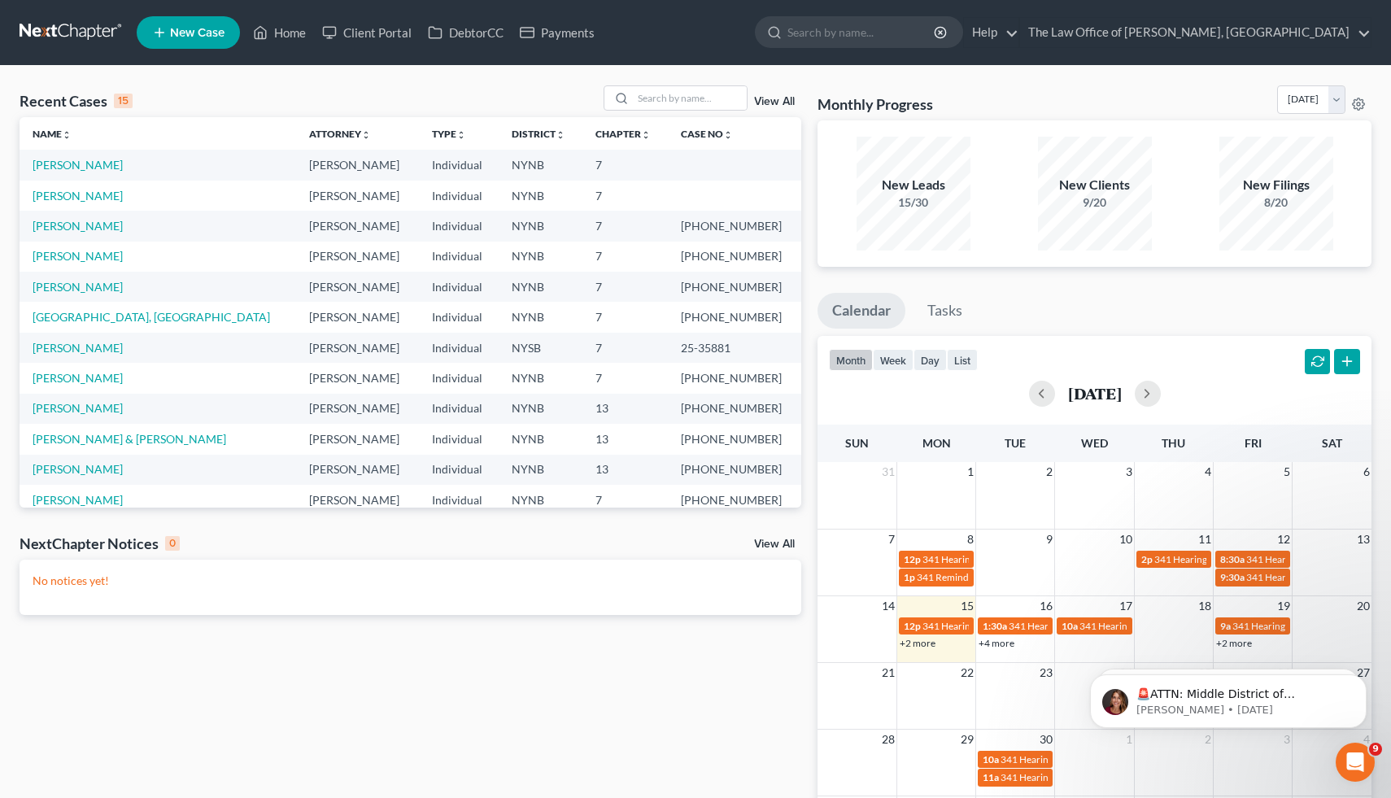
click at [171, 36] on span "New Case" at bounding box center [197, 33] width 55 height 12
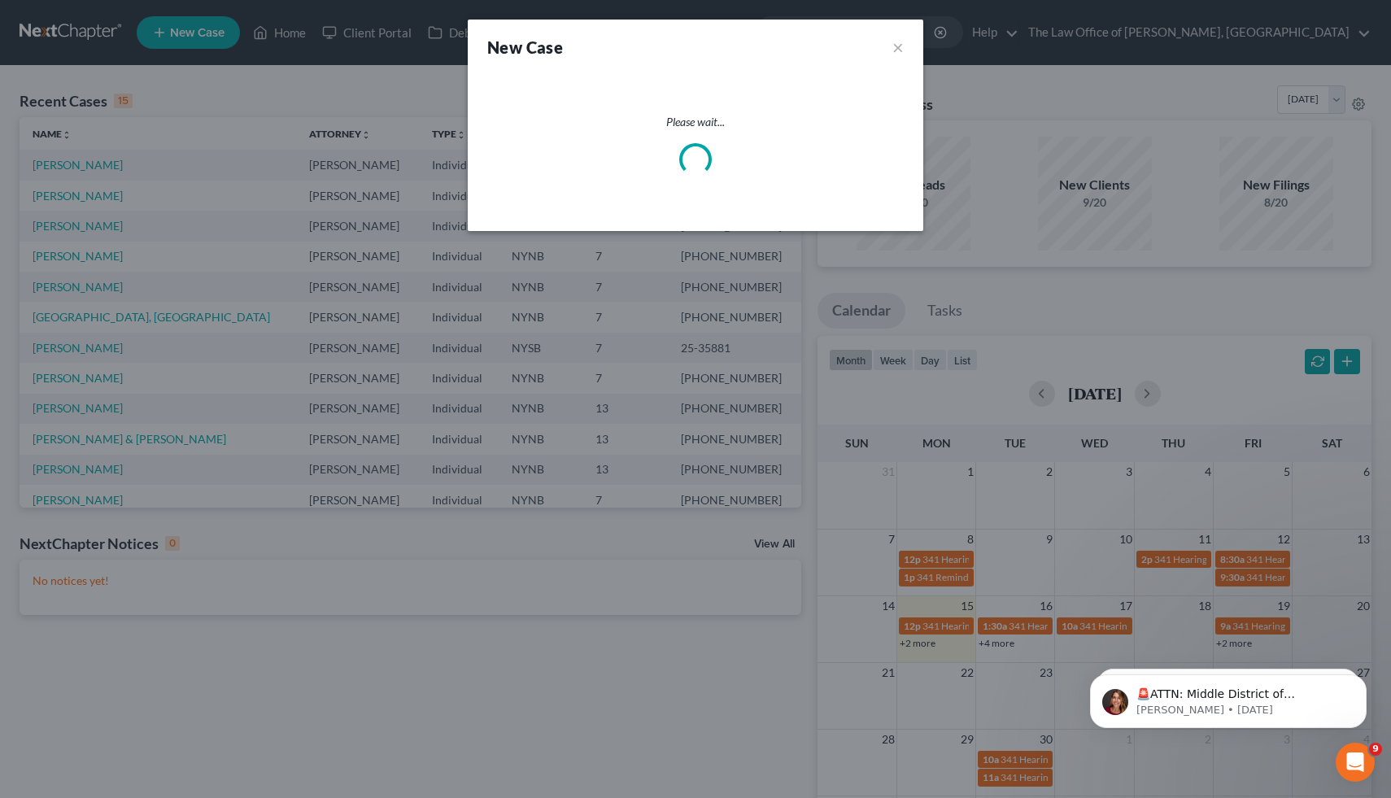
select select "54"
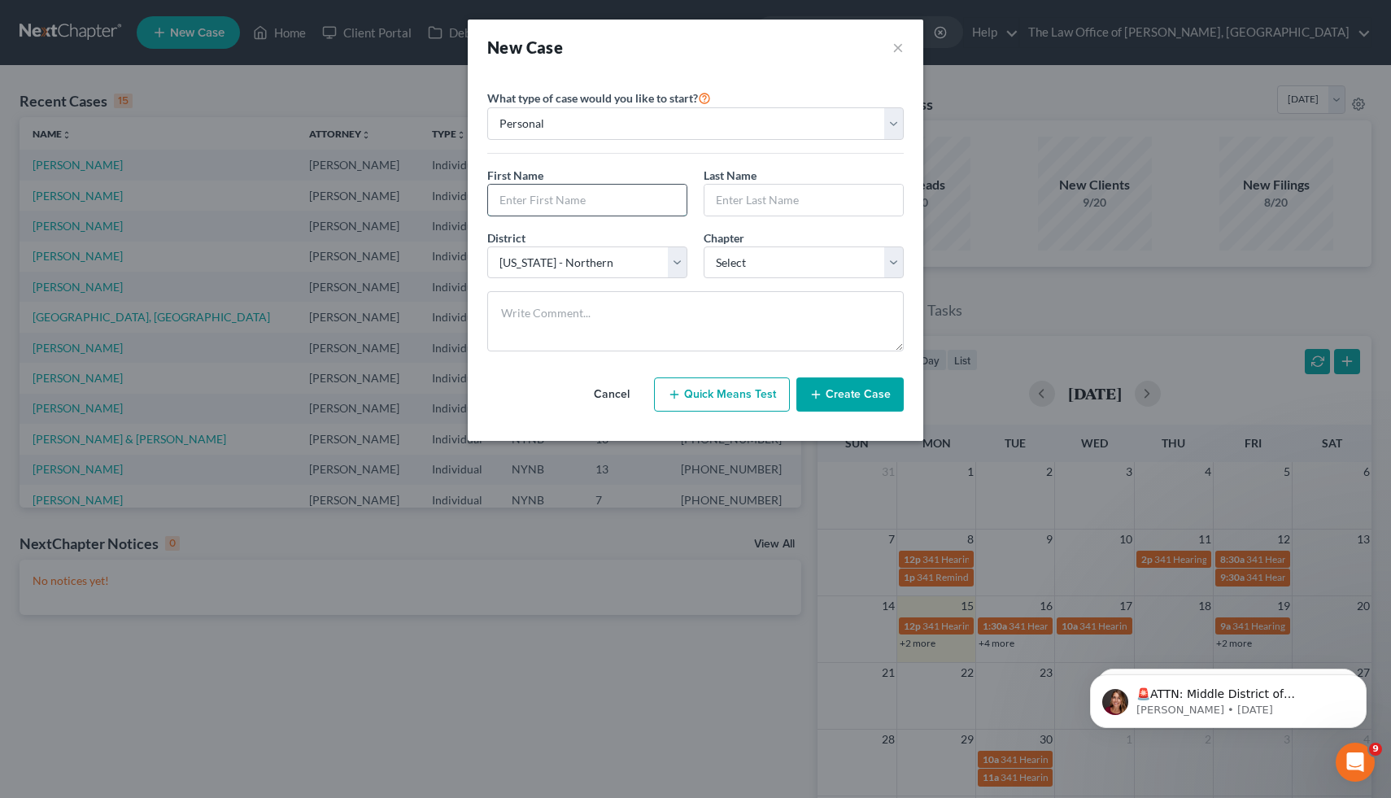
click at [564, 201] on input "text" at bounding box center [587, 200] width 198 height 31
type input "[PERSON_NAME]"
type input "Ho"
click at [798, 258] on select "Select 7 11 12 13" at bounding box center [804, 262] width 200 height 33
select select "0"
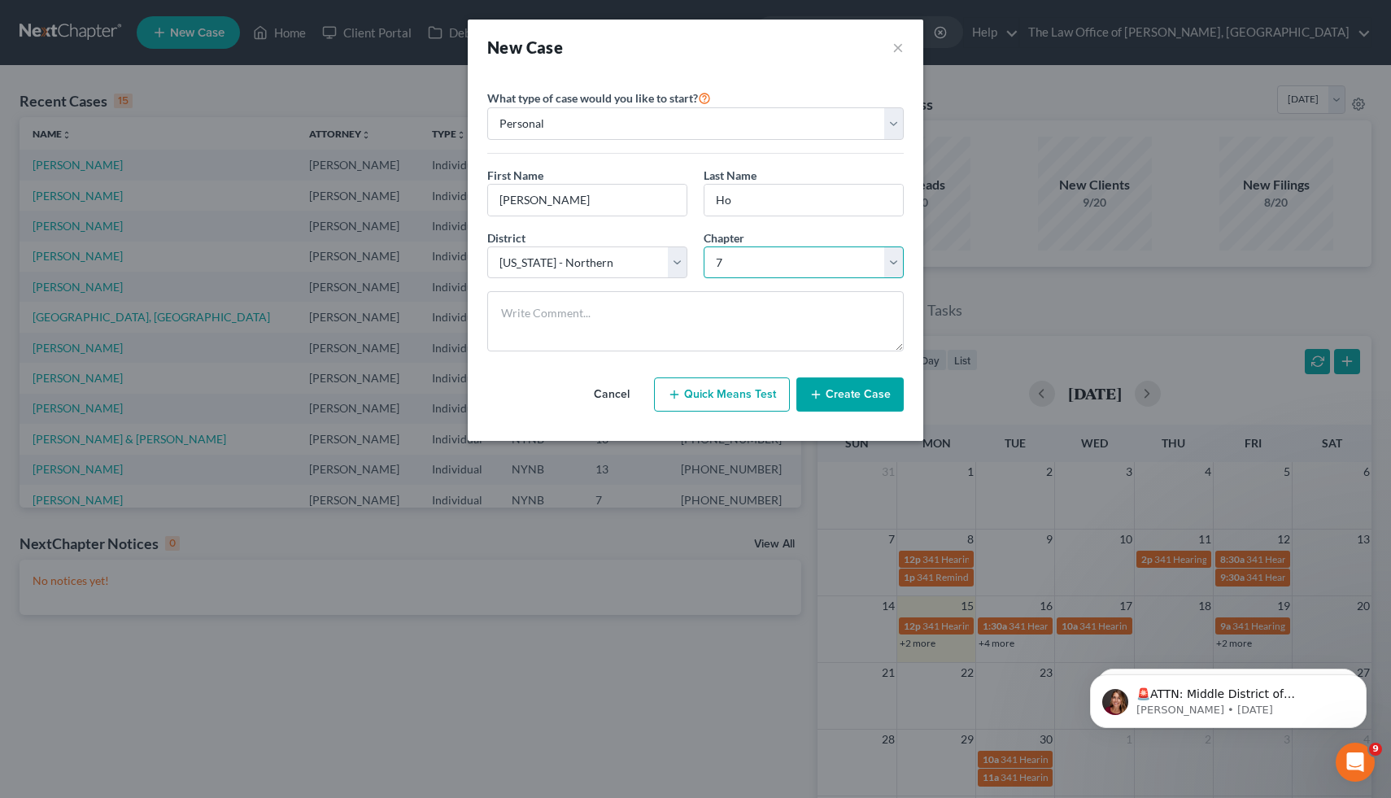
click at [704, 246] on select "Select 7 11 12 13" at bounding box center [804, 262] width 200 height 33
click at [839, 398] on button "Create Case" at bounding box center [849, 394] width 107 height 34
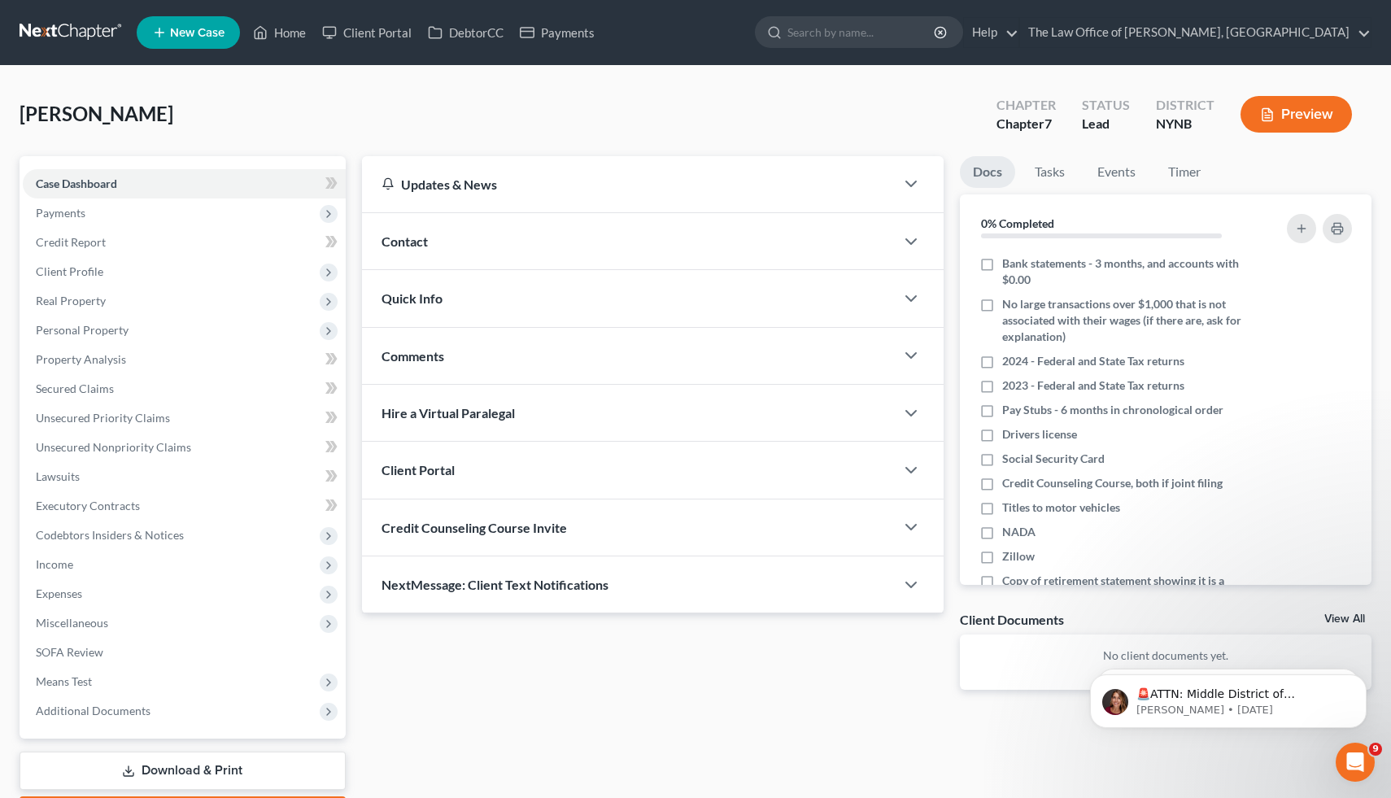
click at [486, 231] on div "Contact" at bounding box center [629, 241] width 534 height 56
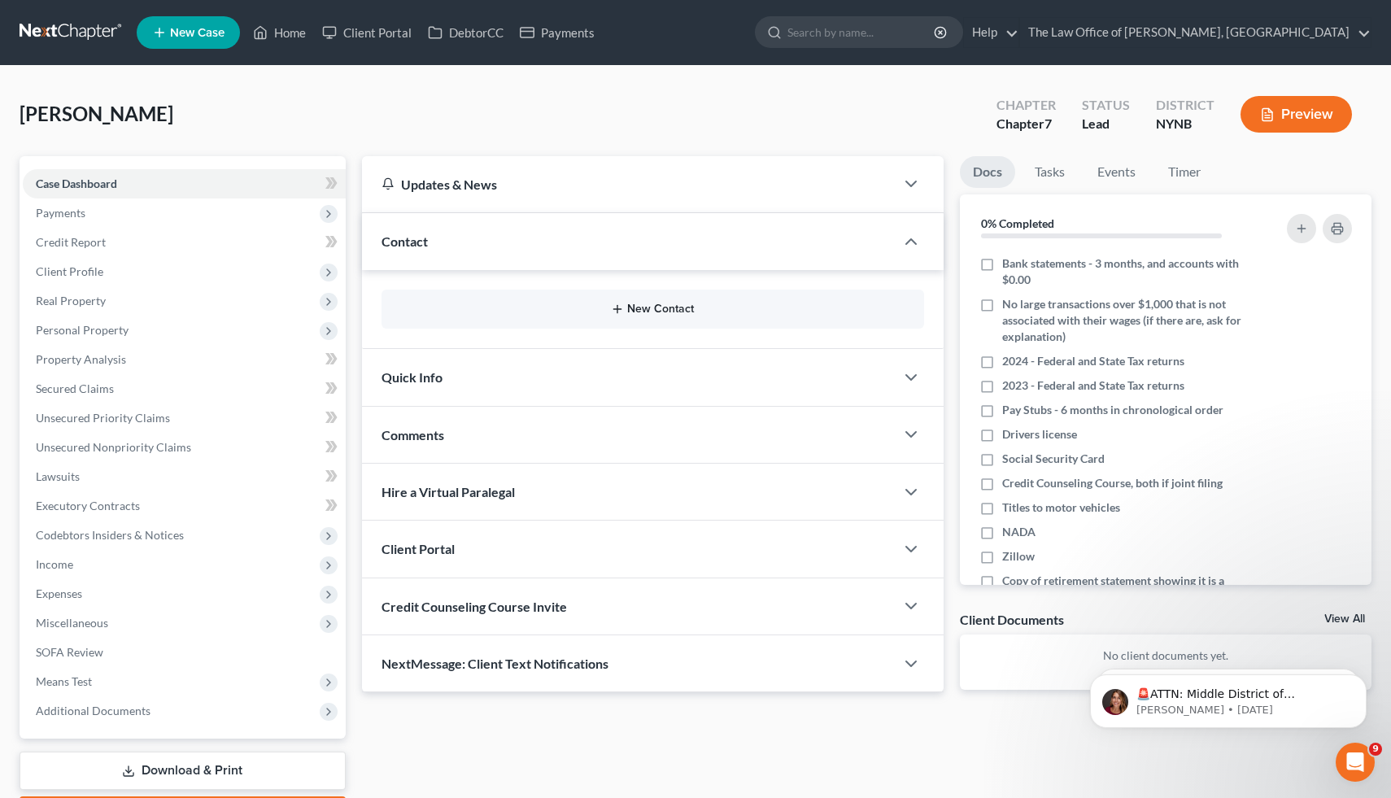
click at [639, 305] on button "New Contact" at bounding box center [653, 309] width 517 height 13
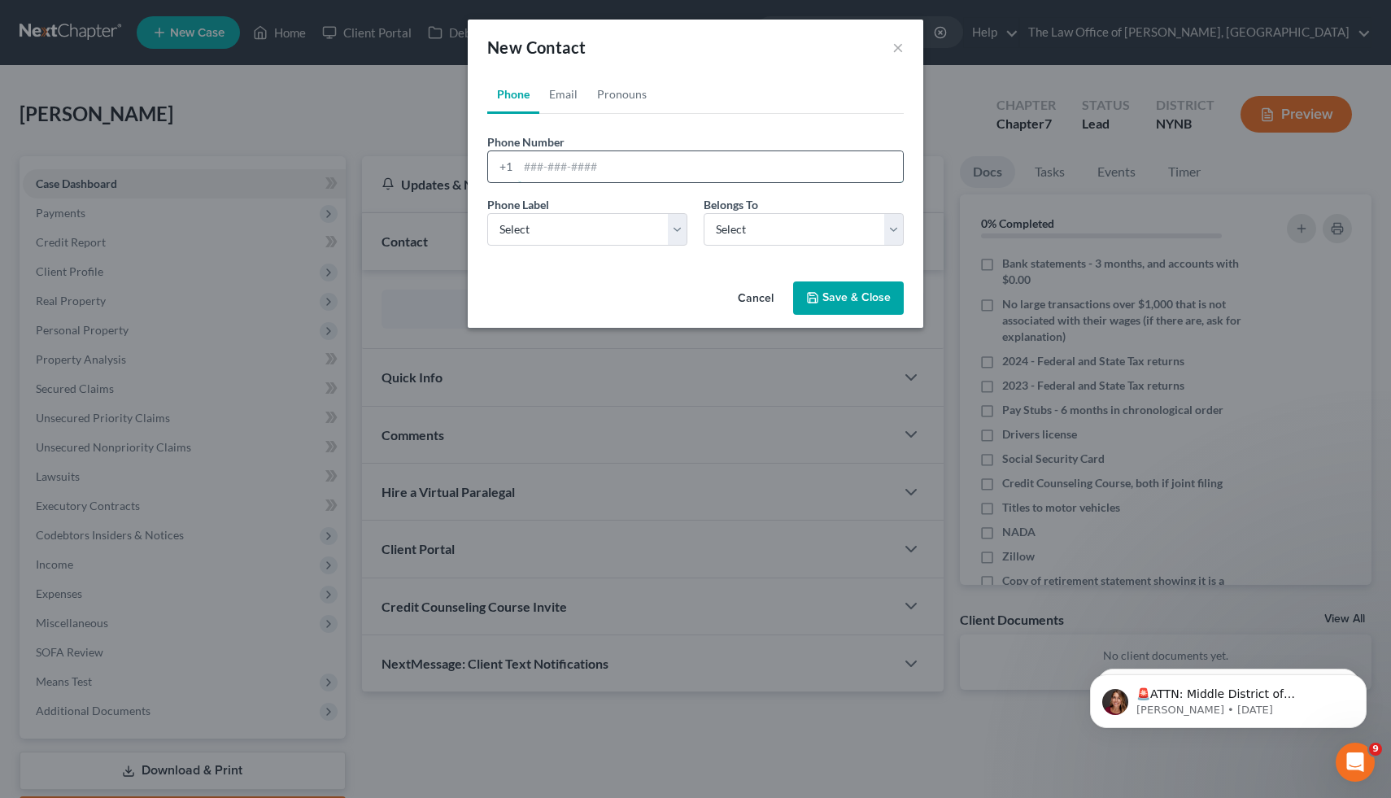
click at [602, 164] on input "tel" at bounding box center [710, 166] width 385 height 31
paste input "5188818670"
type input "5188818670"
click at [572, 212] on div "Phone Label * Select Mobile Home Work Other" at bounding box center [587, 221] width 216 height 50
click at [579, 242] on select "Select Mobile Home Work Other" at bounding box center [587, 229] width 200 height 33
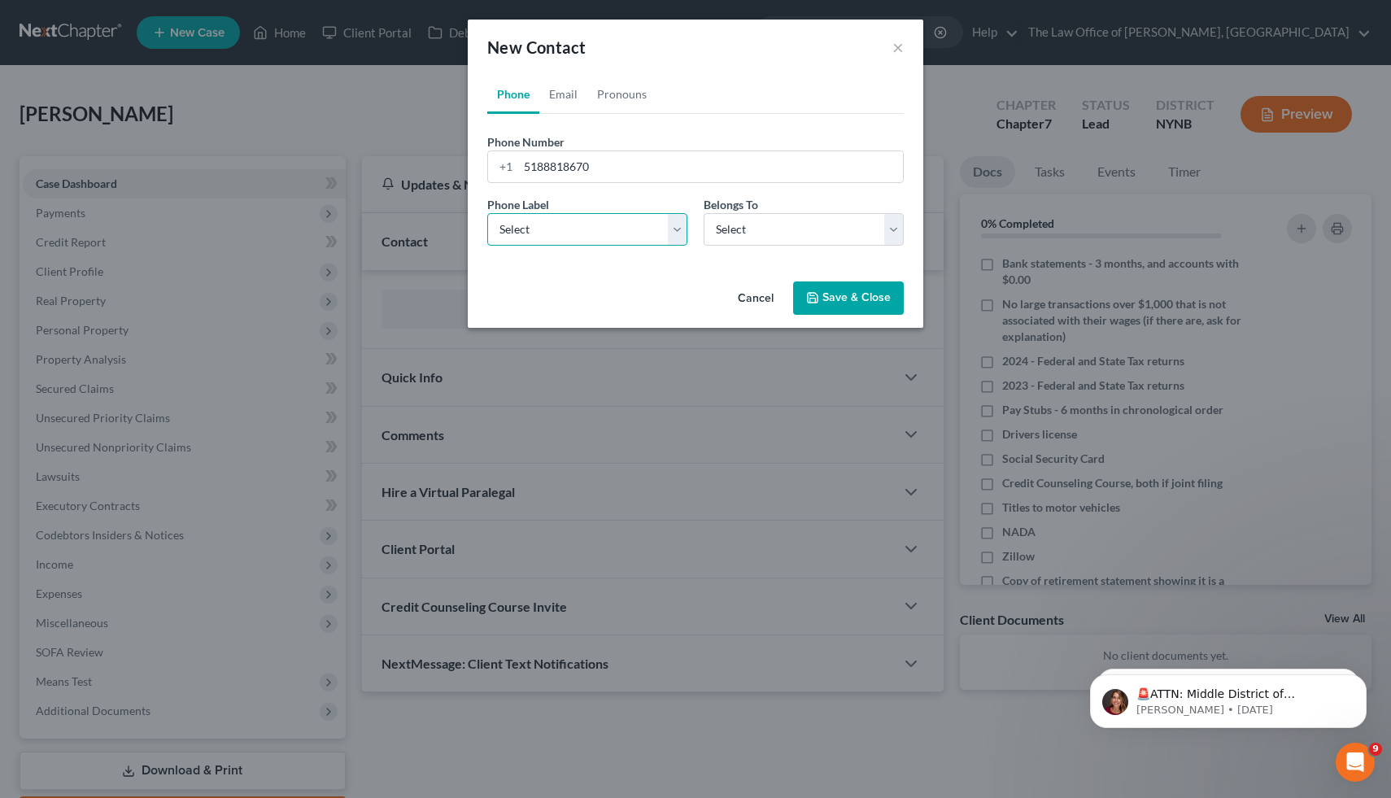
select select "0"
click at [487, 213] on select "Select Mobile Home Work Other" at bounding box center [587, 229] width 200 height 33
click at [764, 240] on select "Select Client Other" at bounding box center [804, 229] width 200 height 33
select select "0"
click at [704, 213] on select "Select Client Other" at bounding box center [804, 229] width 200 height 33
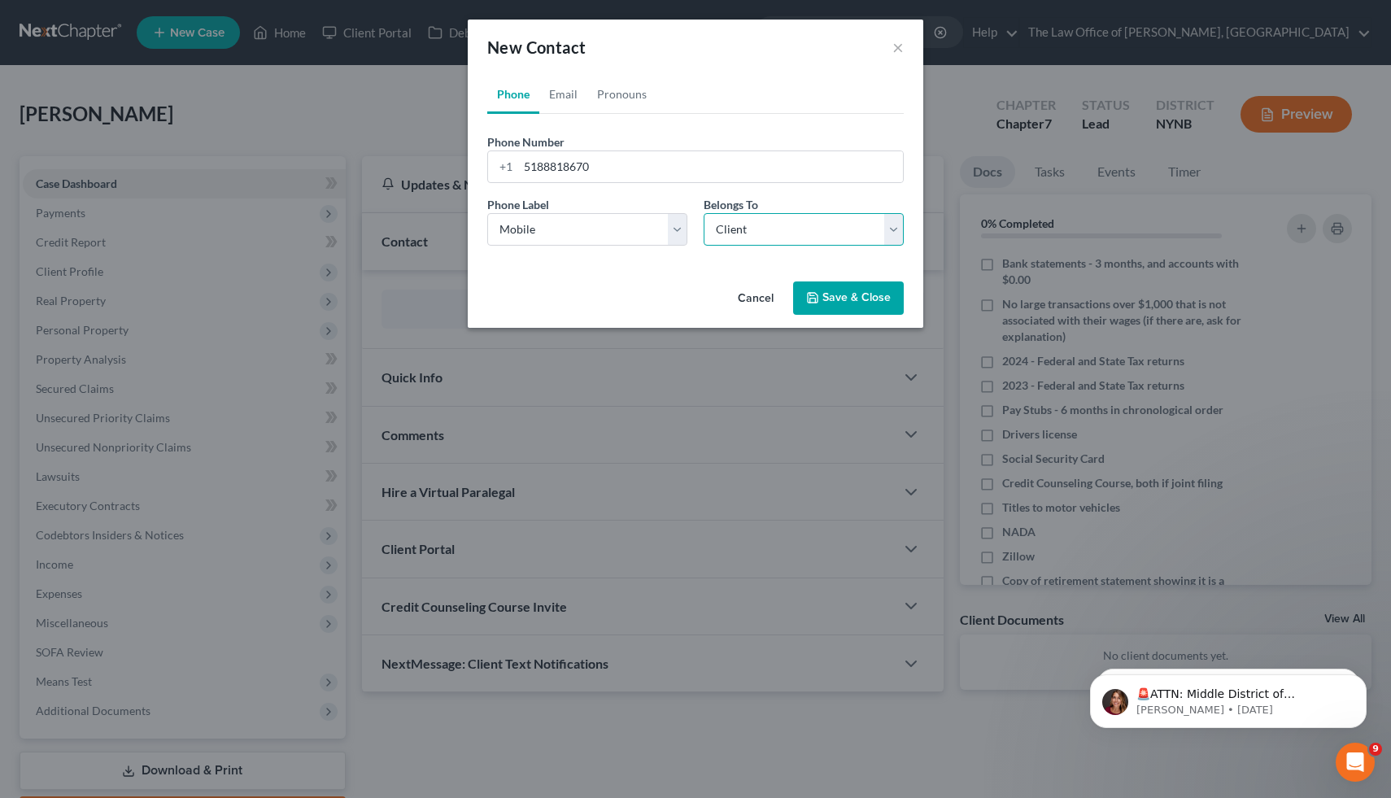
select select "0"
click at [571, 96] on link "Email" at bounding box center [563, 94] width 48 height 39
click at [571, 169] on input "email" at bounding box center [710, 166] width 385 height 31
paste input "[EMAIL_ADDRESS][DOMAIN_NAME]"
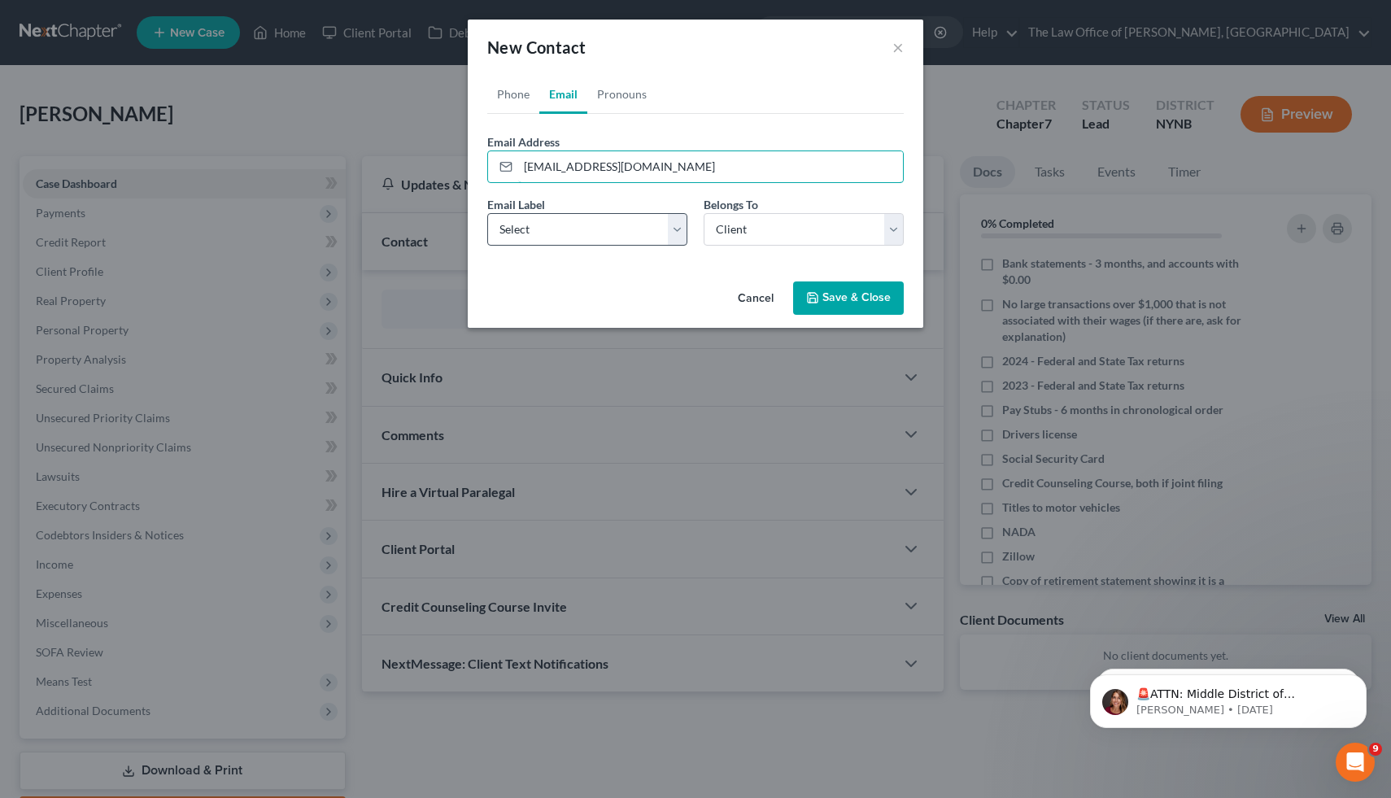
type input "[EMAIL_ADDRESS][DOMAIN_NAME]"
click at [572, 214] on select "Select Home Work Other" at bounding box center [587, 229] width 200 height 33
select select "0"
click at [487, 213] on select "Select Home Work Other" at bounding box center [587, 229] width 200 height 33
click at [842, 291] on button "Save & Close" at bounding box center [848, 298] width 111 height 34
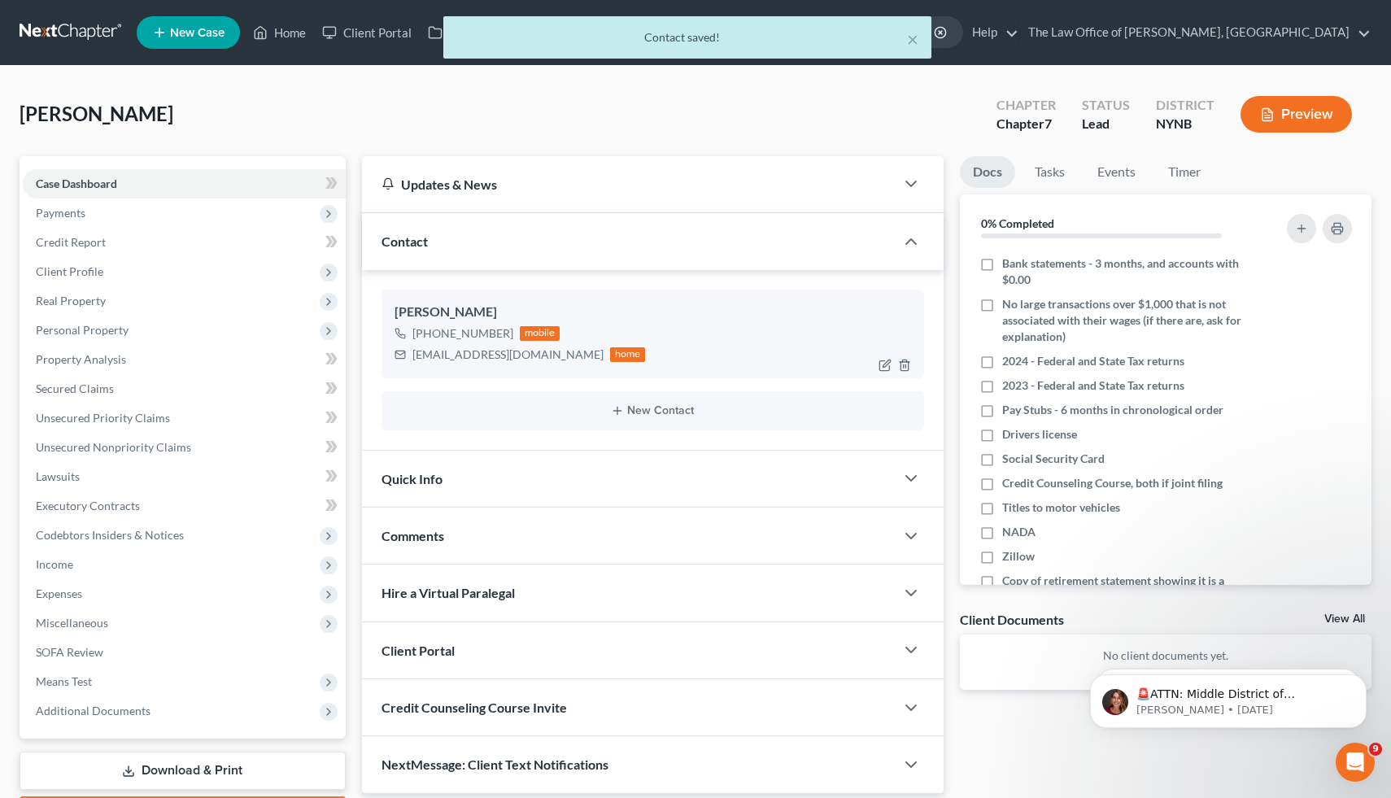
click at [415, 352] on div "[EMAIL_ADDRESS][DOMAIN_NAME]" at bounding box center [507, 355] width 191 height 16
drag, startPoint x: 415, startPoint y: 352, endPoint x: 512, endPoint y: 352, distance: 96.8
click at [512, 352] on div "[EMAIL_ADDRESS][DOMAIN_NAME]" at bounding box center [507, 355] width 191 height 16
copy div "[EMAIL_ADDRESS][DOMAIN_NAME]"
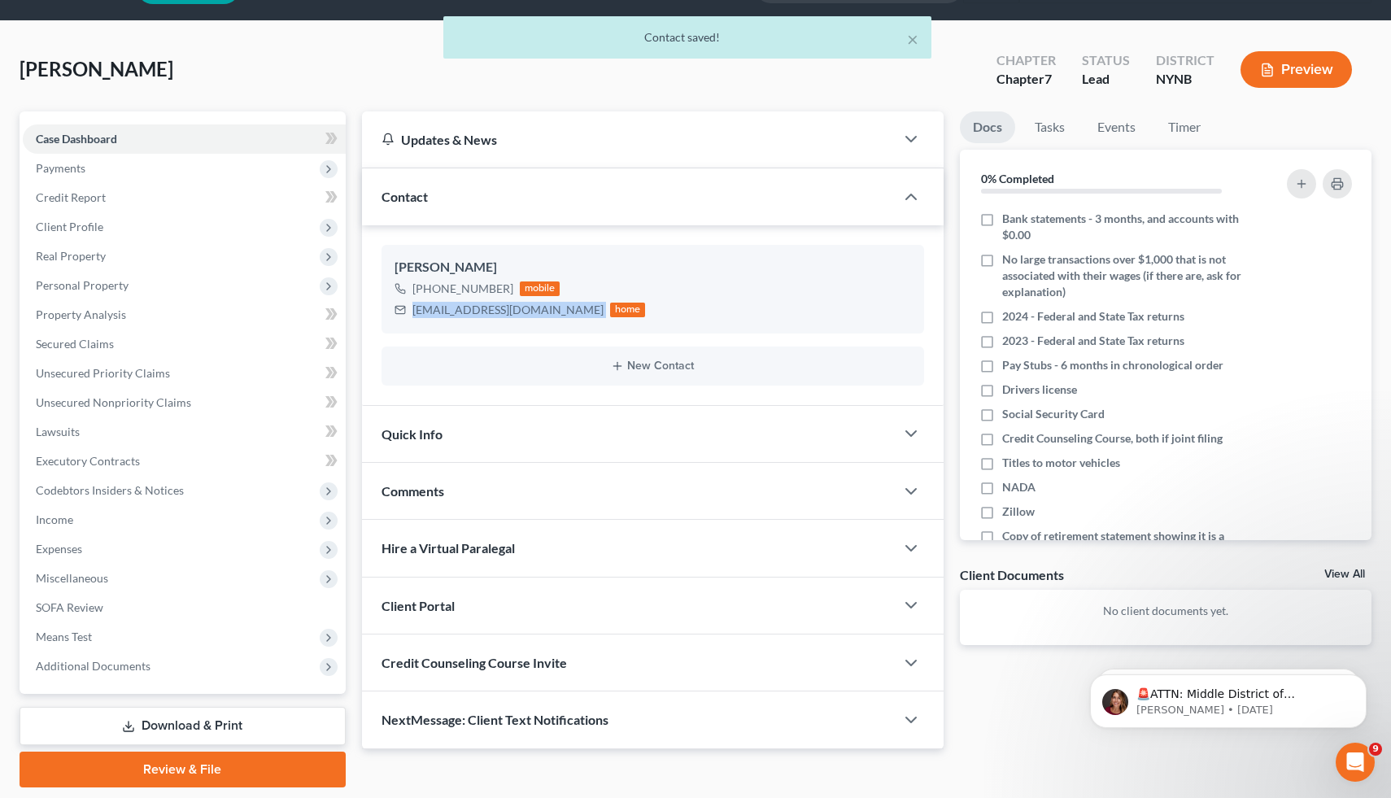
scroll to position [94, 0]
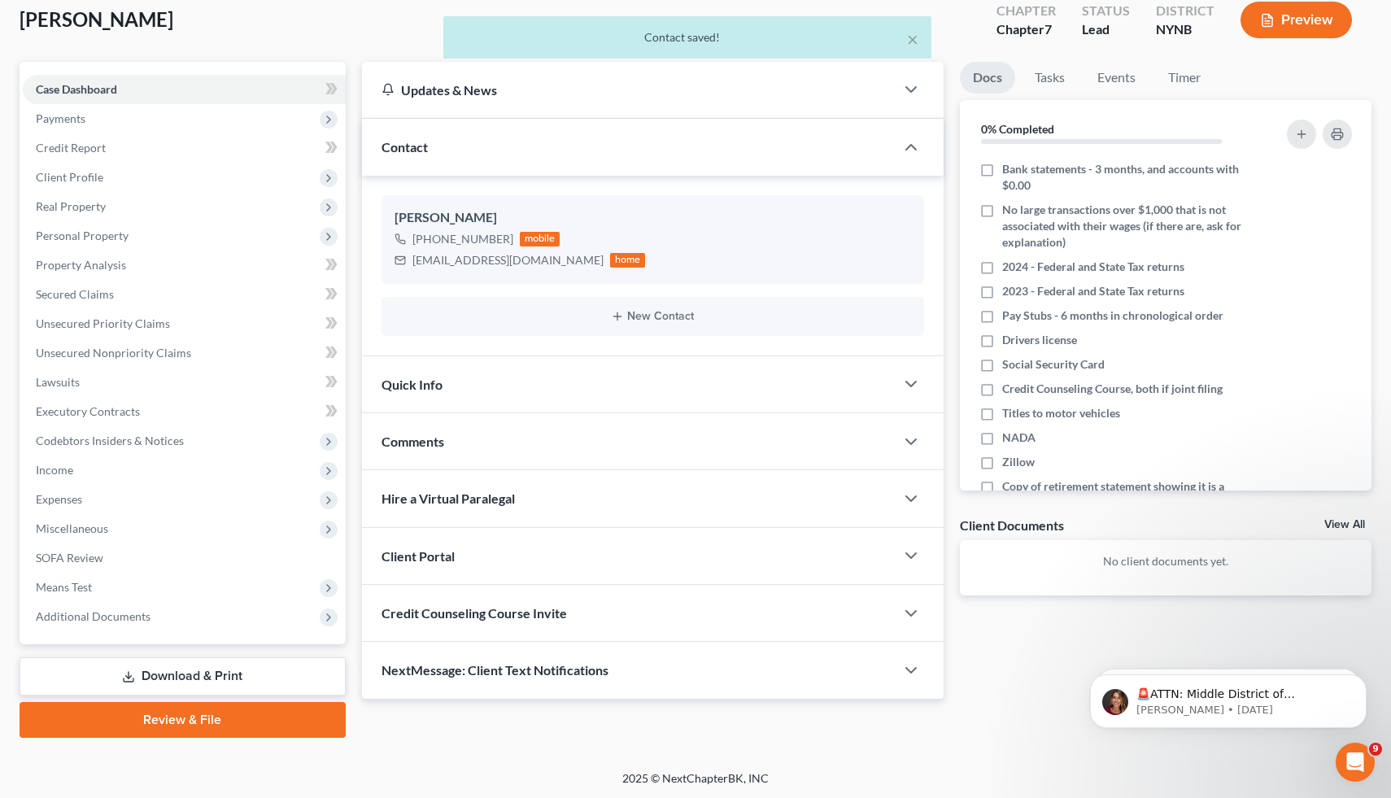
click at [494, 543] on div "Client Portal" at bounding box center [629, 556] width 534 height 56
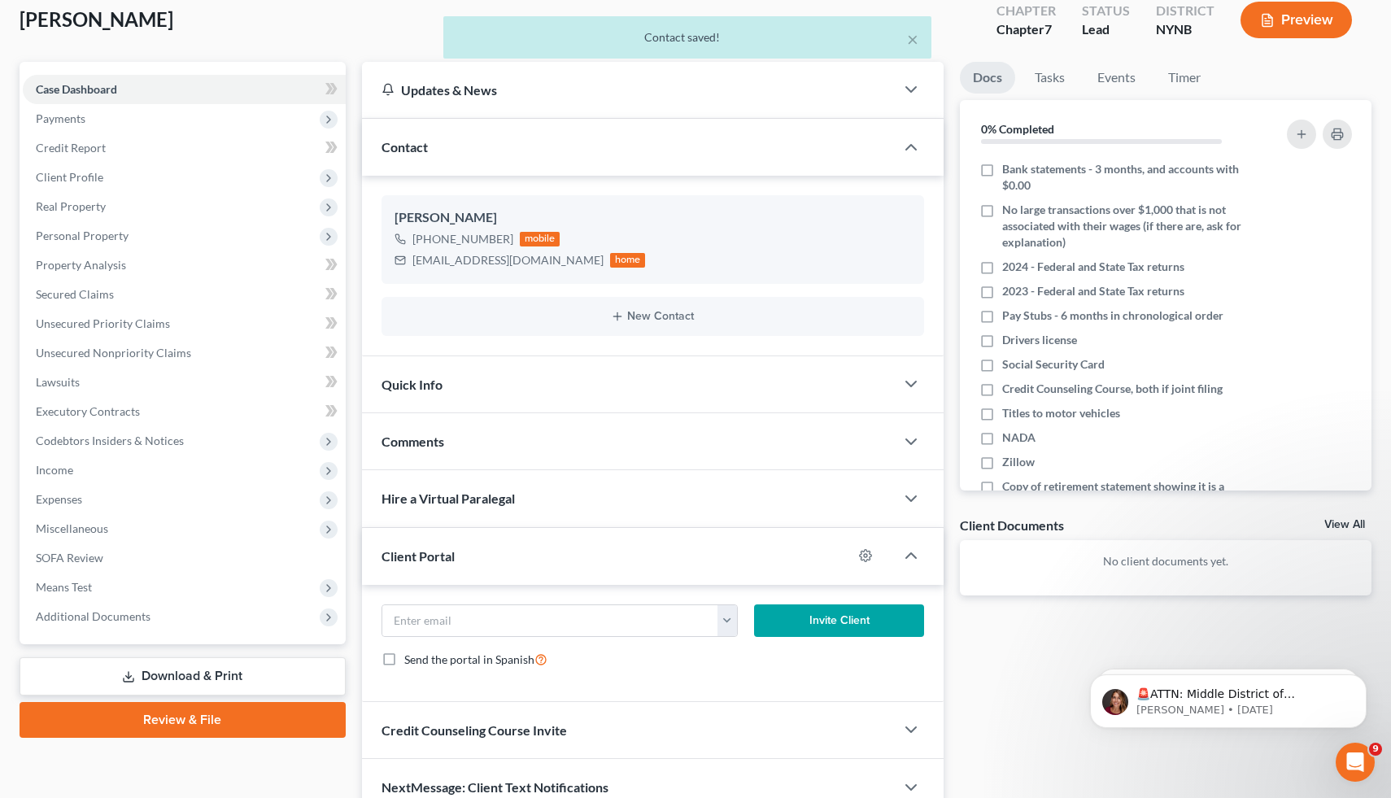
click at [508, 591] on div "[EMAIL_ADDRESS][DOMAIN_NAME] Invite Client Send the portal in Spanish" at bounding box center [653, 643] width 582 height 117
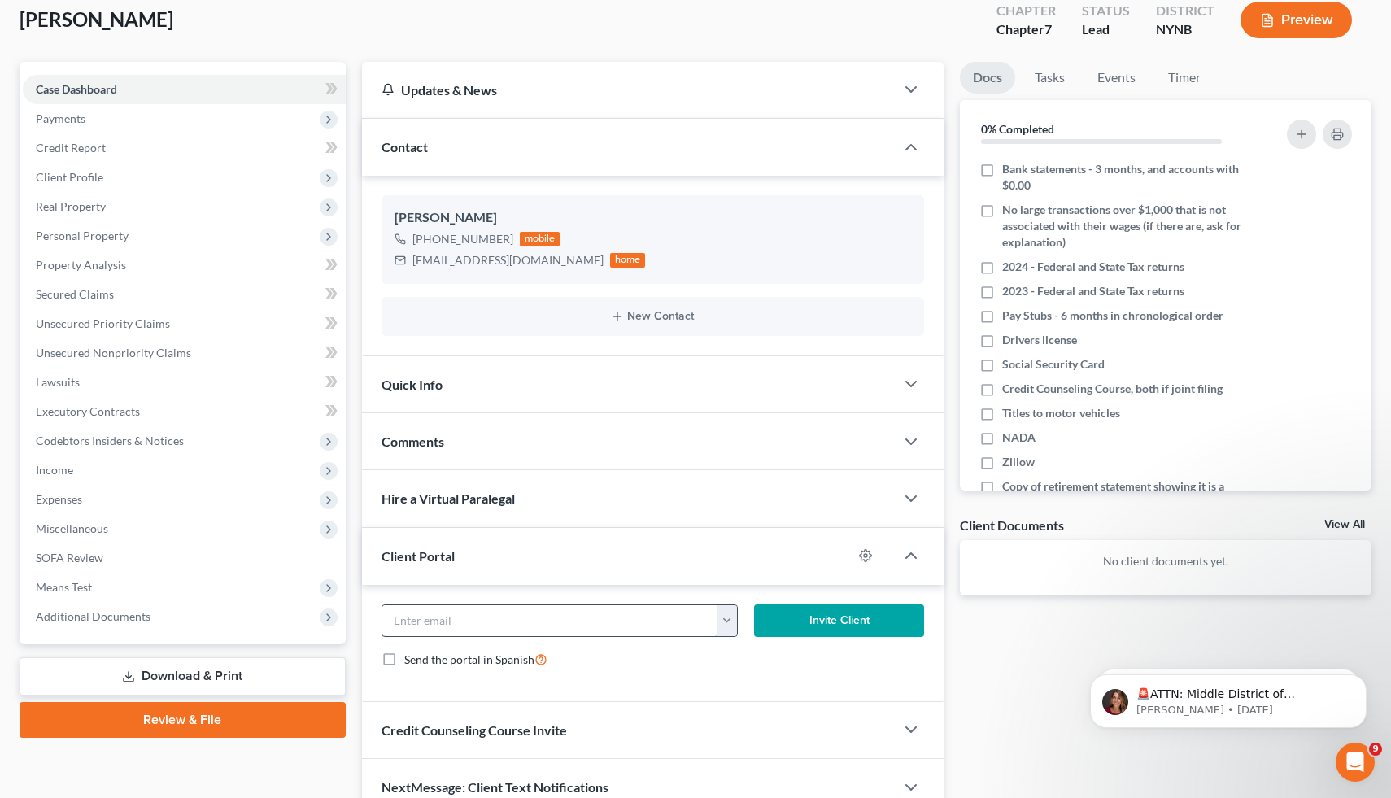
click at [508, 620] on input "email" at bounding box center [550, 620] width 336 height 31
paste input "[EMAIL_ADDRESS][DOMAIN_NAME]"
type input "[EMAIL_ADDRESS][DOMAIN_NAME]"
click button "Invite Client" at bounding box center [839, 620] width 170 height 33
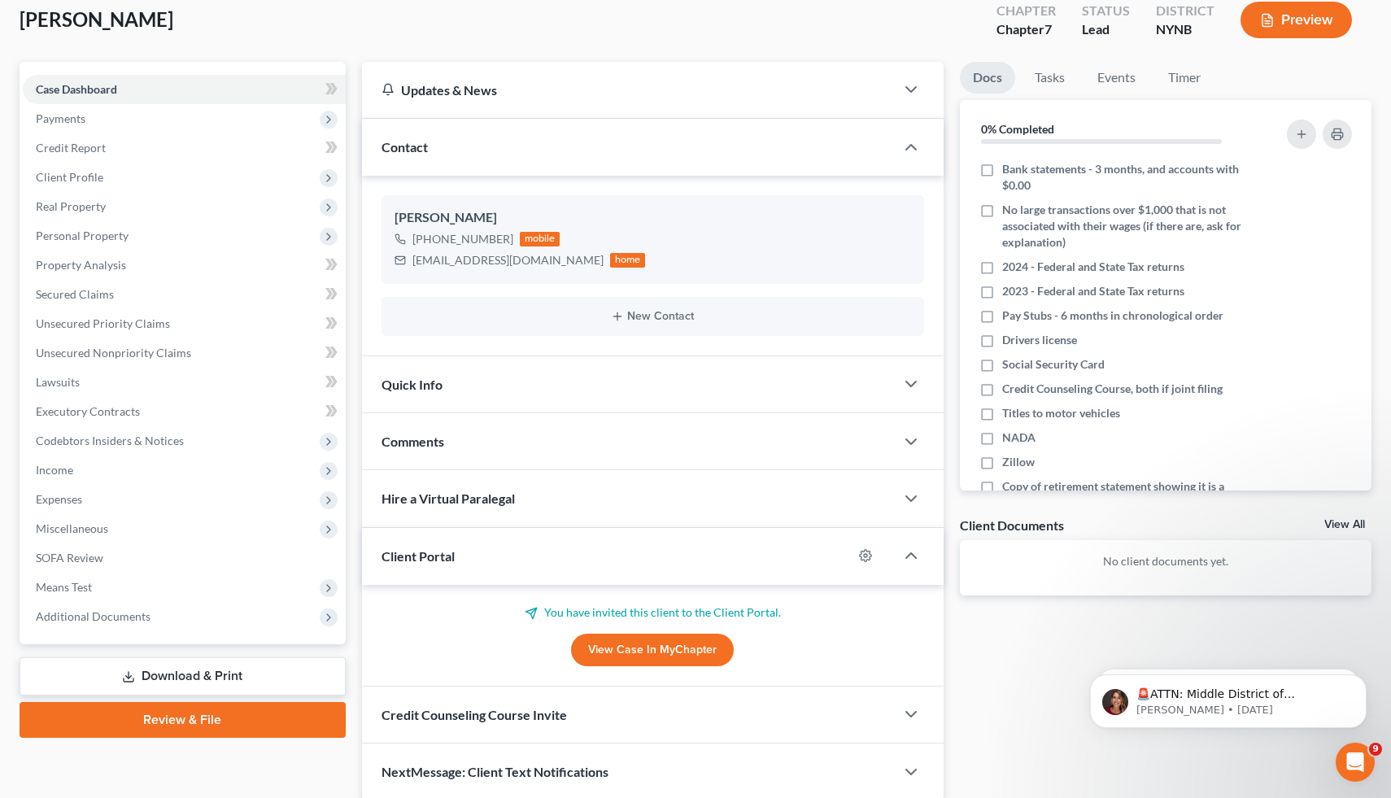
click at [477, 704] on div "Credit Counseling Course Invite" at bounding box center [629, 715] width 534 height 56
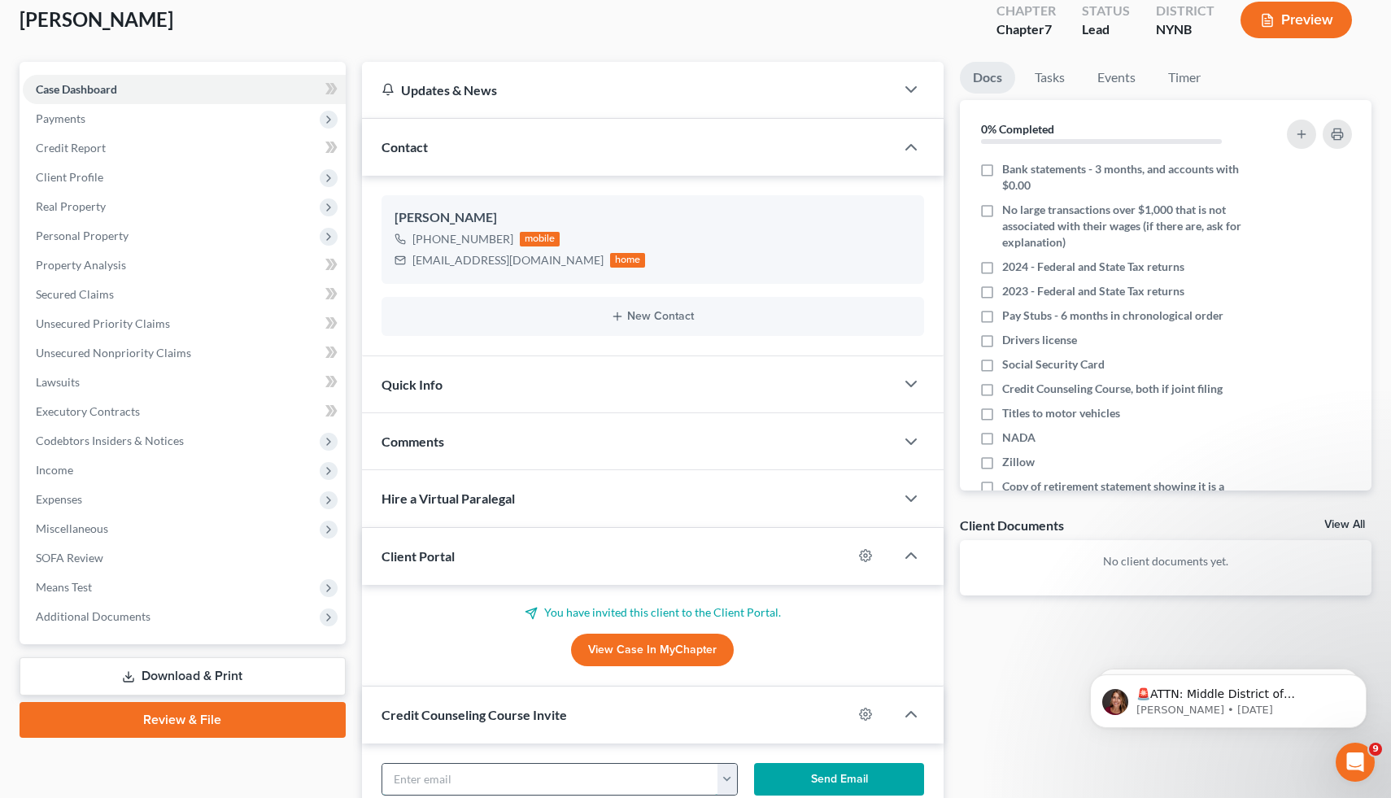
click at [487, 770] on input "text" at bounding box center [550, 779] width 336 height 31
paste input "[EMAIL_ADDRESS][DOMAIN_NAME]"
type input "[EMAIL_ADDRESS][DOMAIN_NAME]"
click button "Send Email" at bounding box center [839, 779] width 170 height 33
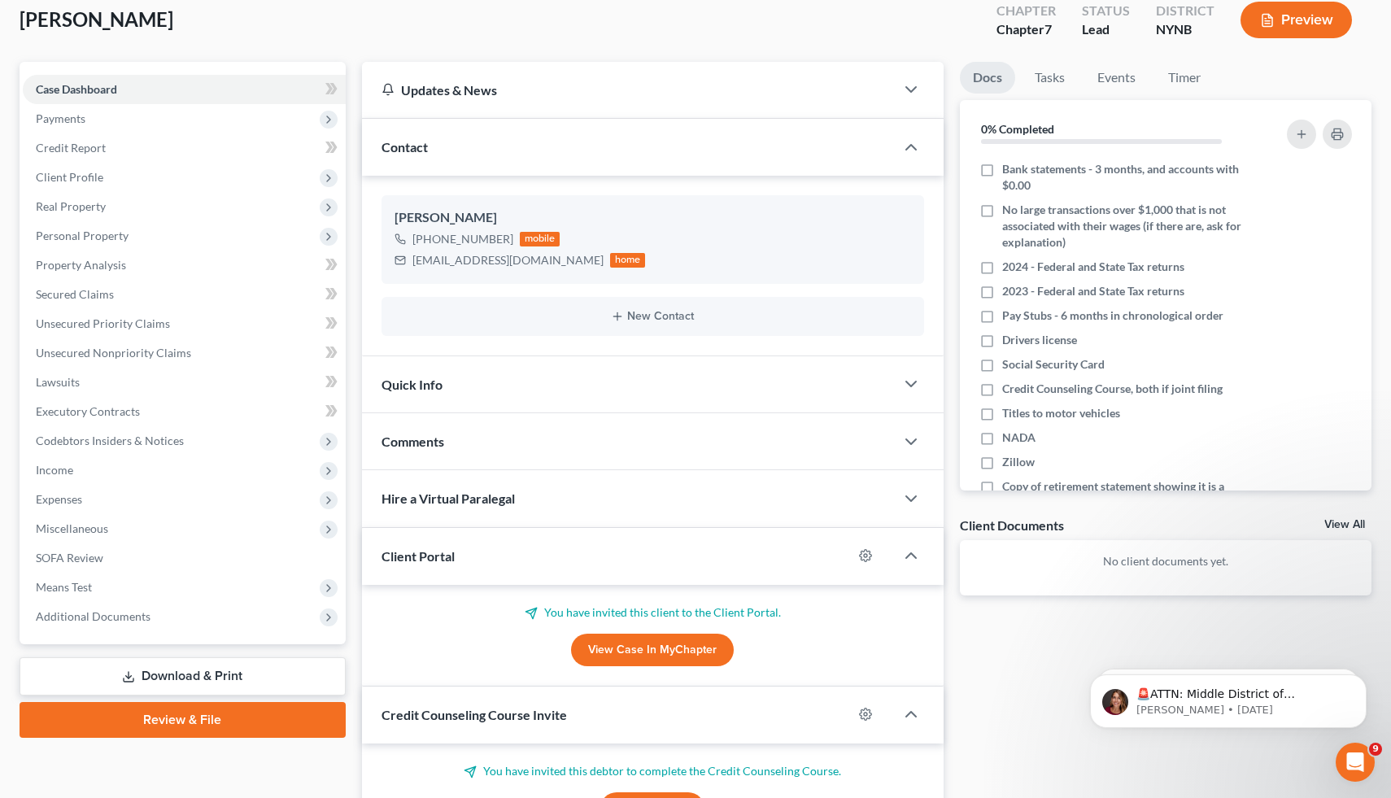
click at [469, 443] on div "Comments" at bounding box center [629, 441] width 534 height 56
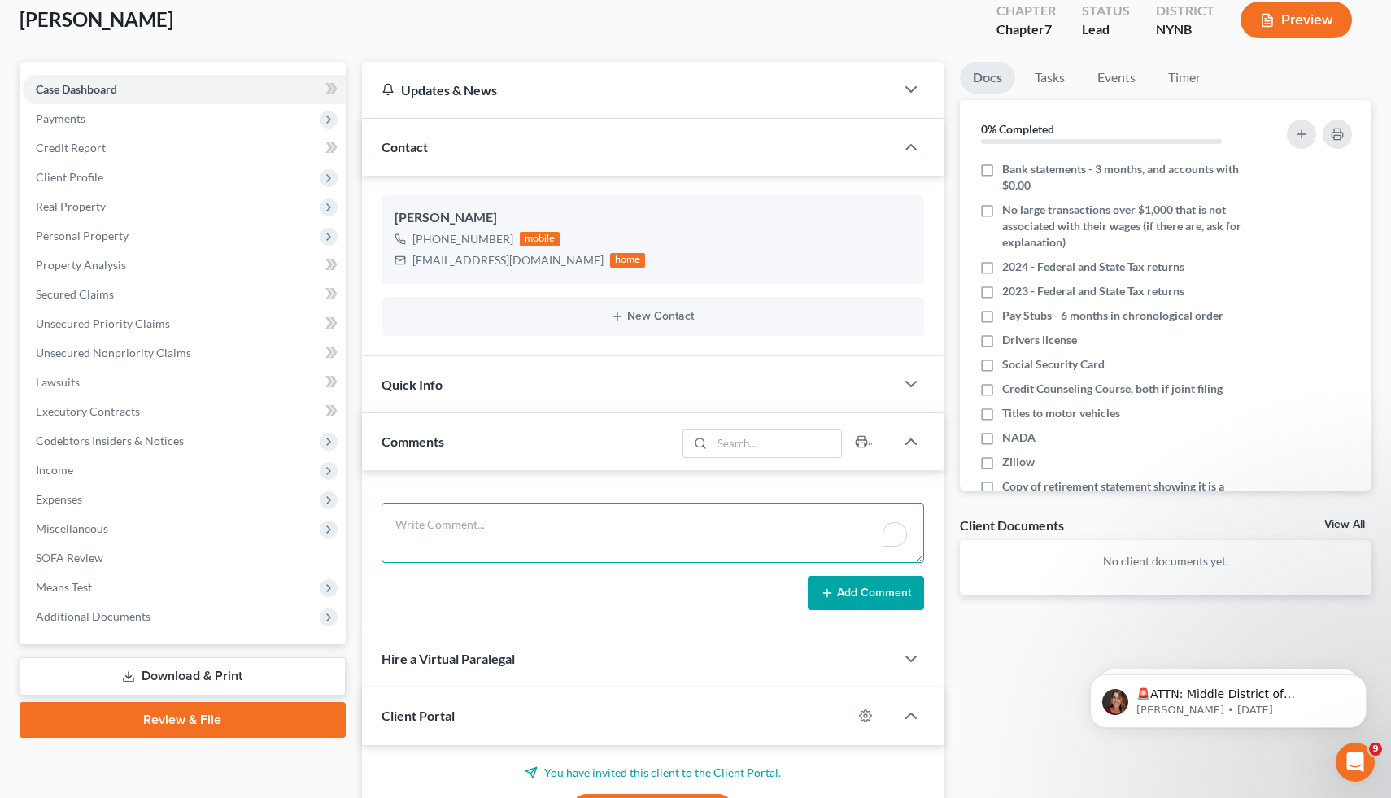
click at [474, 530] on textarea "To enrich screen reader interactions, please activate Accessibility in Grammarl…" at bounding box center [653, 533] width 543 height 60
paste textarea "H yes 200k+ C 8k M yes K 2 4 household I 20k D 100k+ Prior 20 years"
type textarea "H yes 200k+ C 8k M yes K 2 4 household I 20k D 100k+ Prior 20 years"
click at [867, 603] on button "Add Comment" at bounding box center [866, 593] width 116 height 34
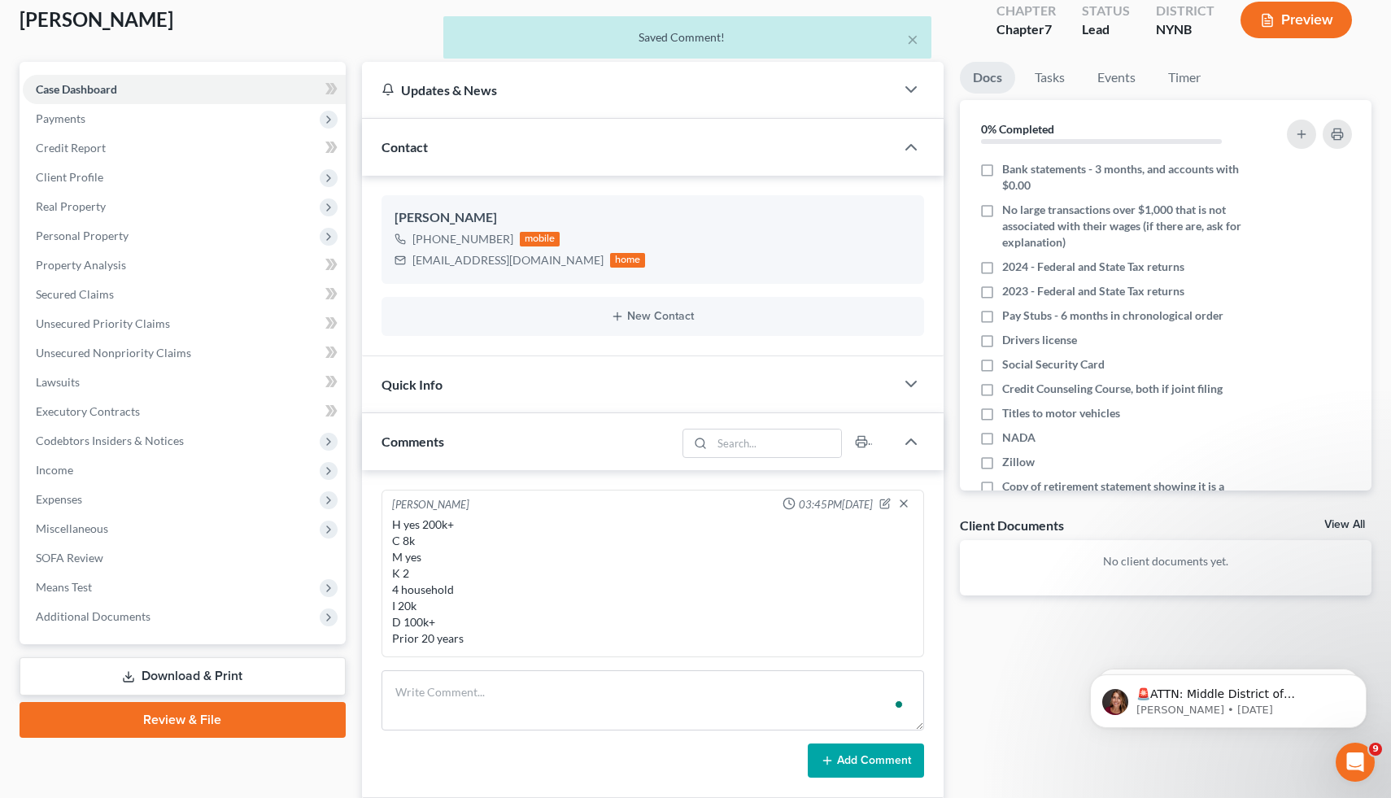
scroll to position [0, 0]
click at [497, 238] on div "[PHONE_NUMBER]" at bounding box center [462, 239] width 101 height 16
drag, startPoint x: 497, startPoint y: 238, endPoint x: 427, endPoint y: 233, distance: 70.1
click at [427, 233] on div "[PHONE_NUMBER]" at bounding box center [462, 239] width 101 height 16
copy div "[PHONE_NUMBER]"
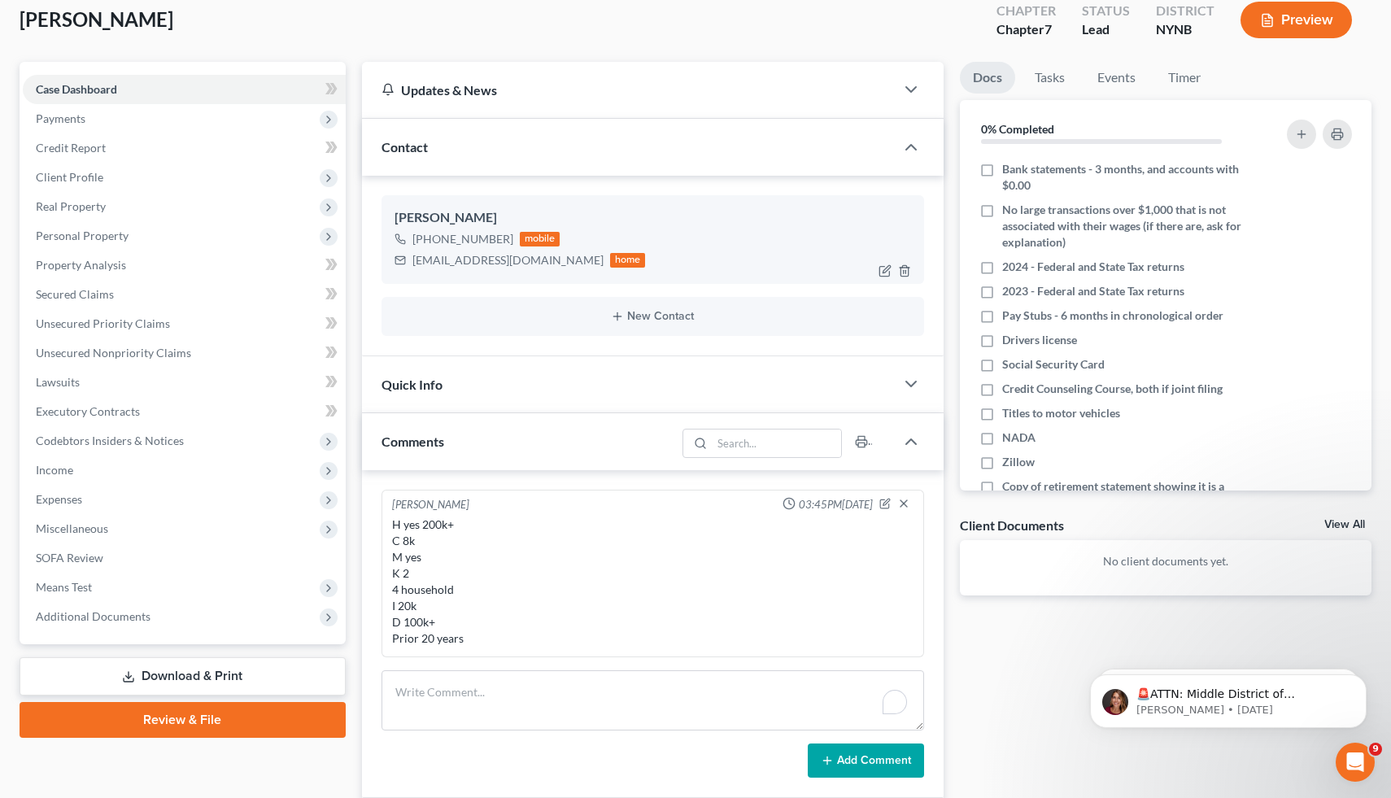
click at [404, 217] on div "[PERSON_NAME]" at bounding box center [653, 218] width 517 height 20
drag, startPoint x: 404, startPoint y: 217, endPoint x: 594, endPoint y: 268, distance: 196.1
click at [594, 268] on div "[PERSON_NAME] [PHONE_NUMBER] mobile [EMAIL_ADDRESS][DOMAIN_NAME] home" at bounding box center [653, 239] width 543 height 88
copy div "[PERSON_NAME] [PHONE_NUMBER] mobile [EMAIL_ADDRESS][DOMAIN_NAME] home New Conta…"
